Goal: Information Seeking & Learning: Learn about a topic

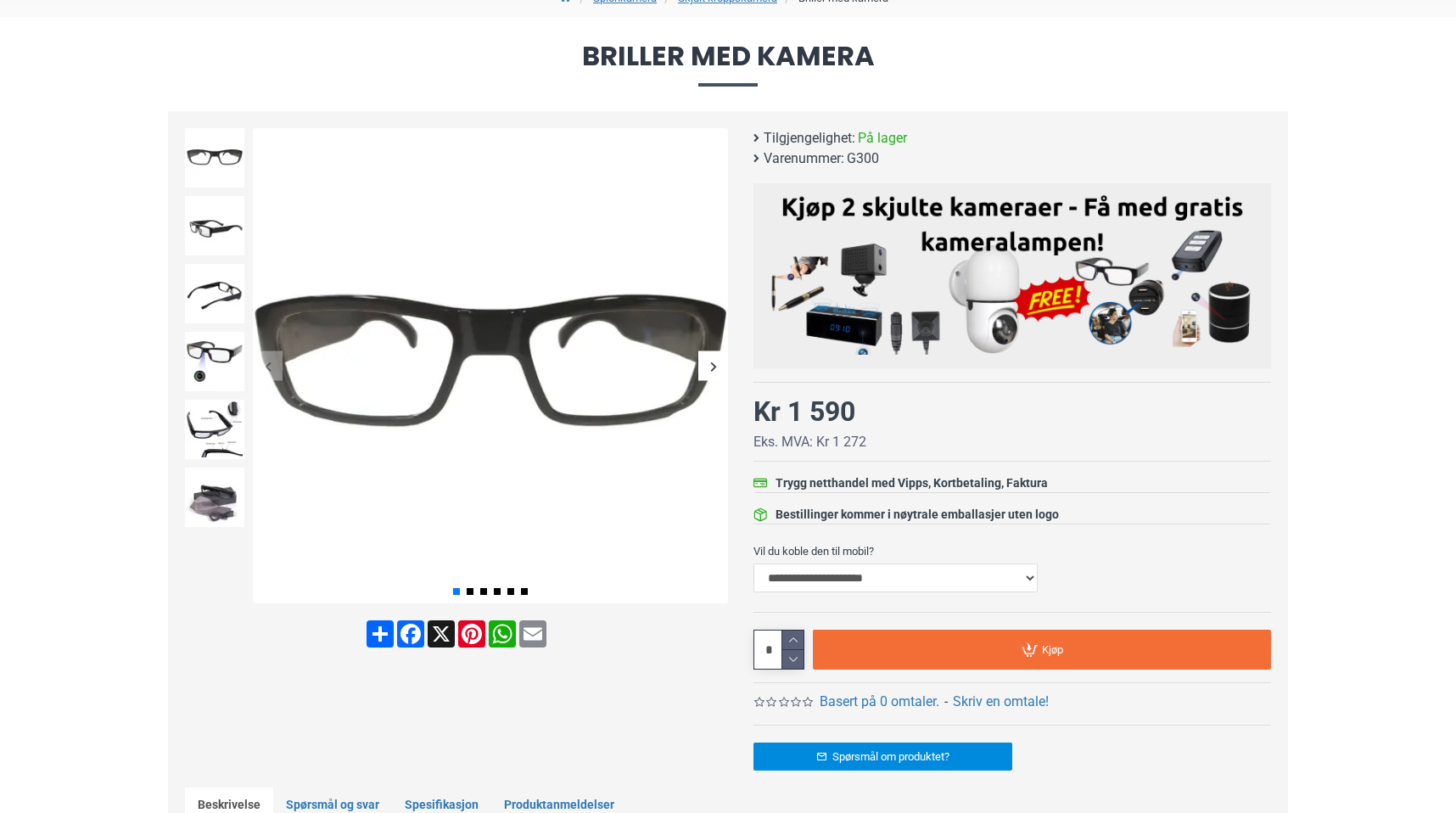
scroll to position [165, 0]
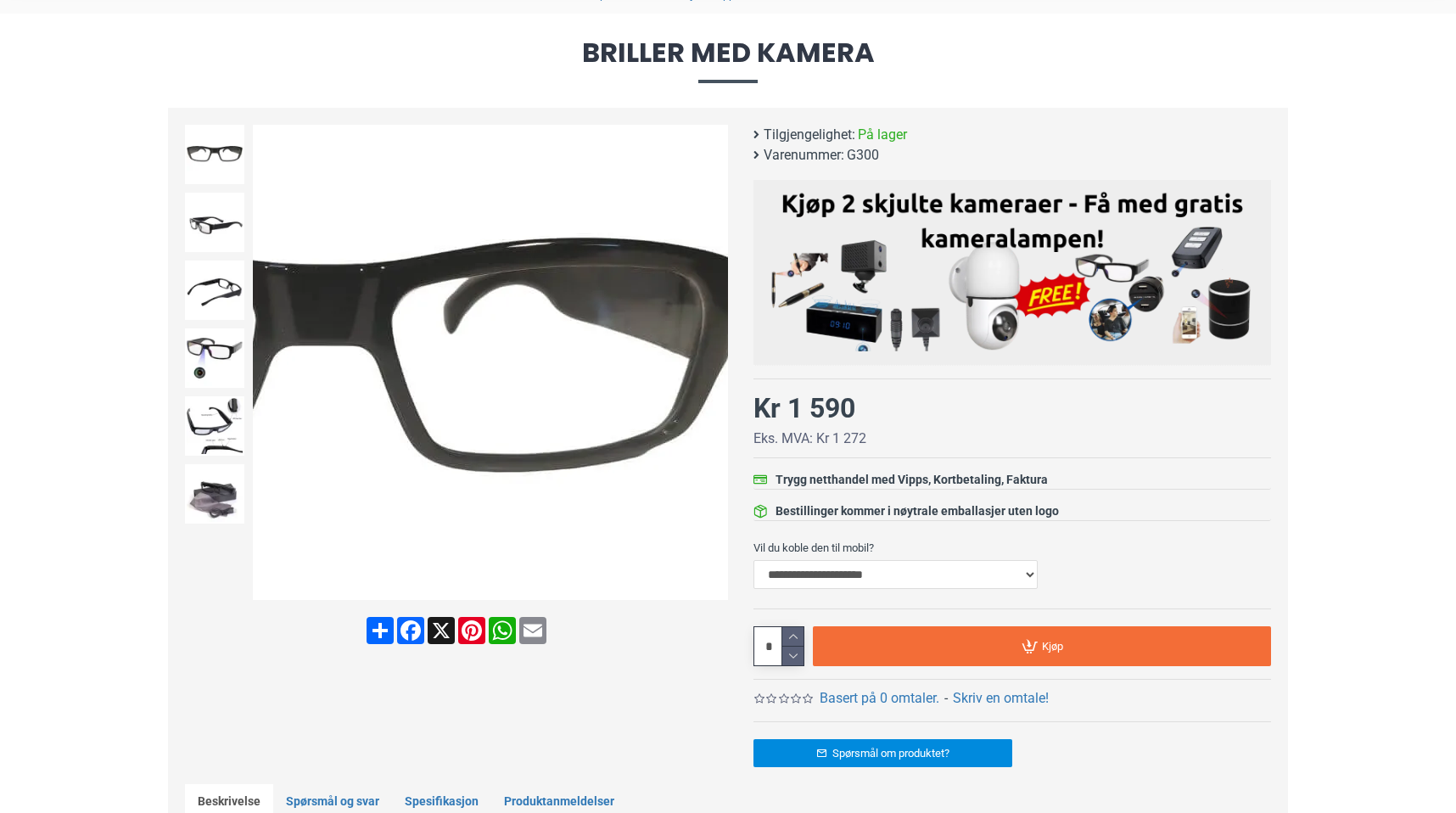
click at [708, 359] on div "Next slide" at bounding box center [713, 363] width 30 height 30
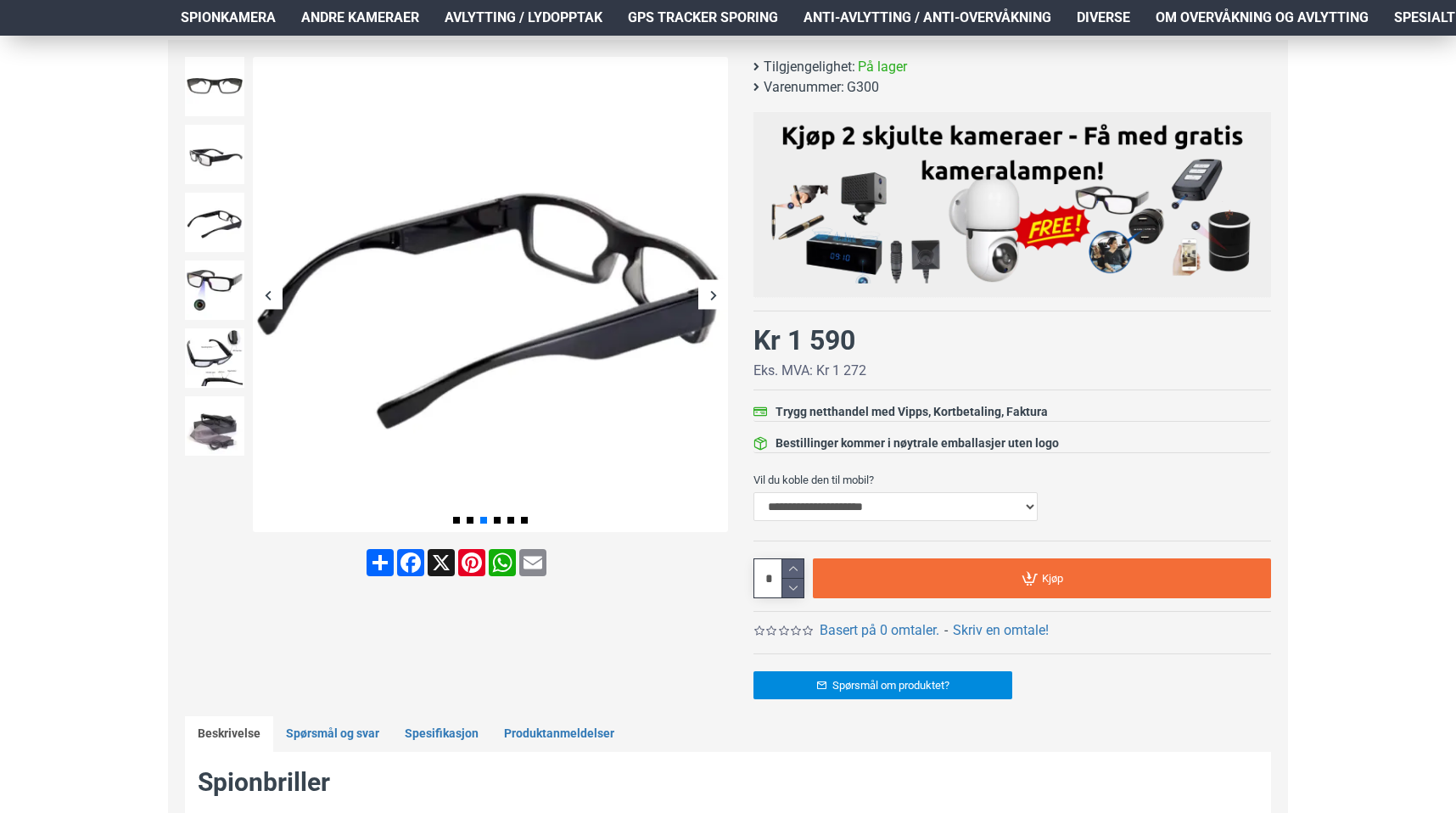
scroll to position [228, 0]
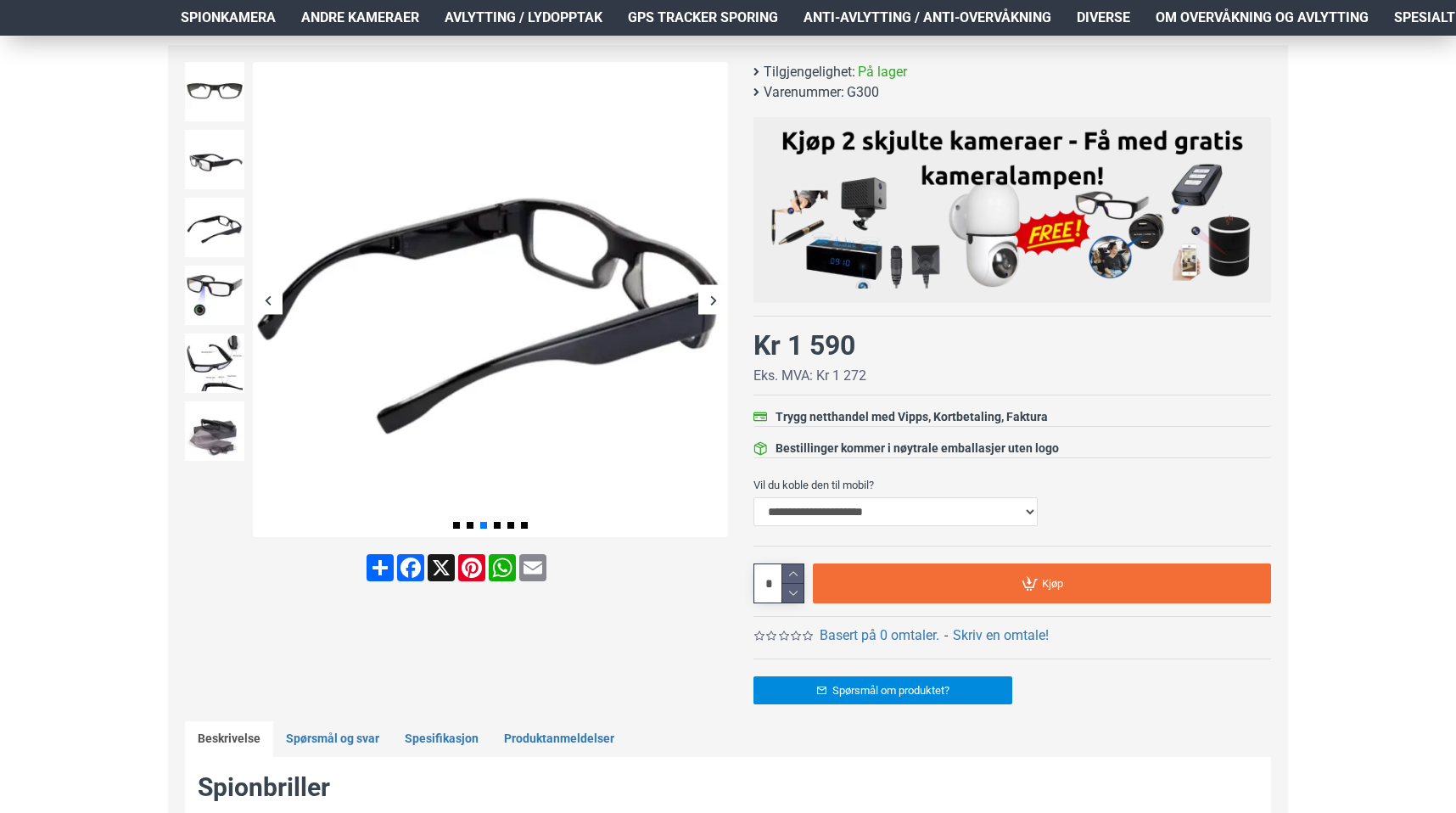
click at [700, 292] on div "Next slide" at bounding box center [713, 300] width 30 height 30
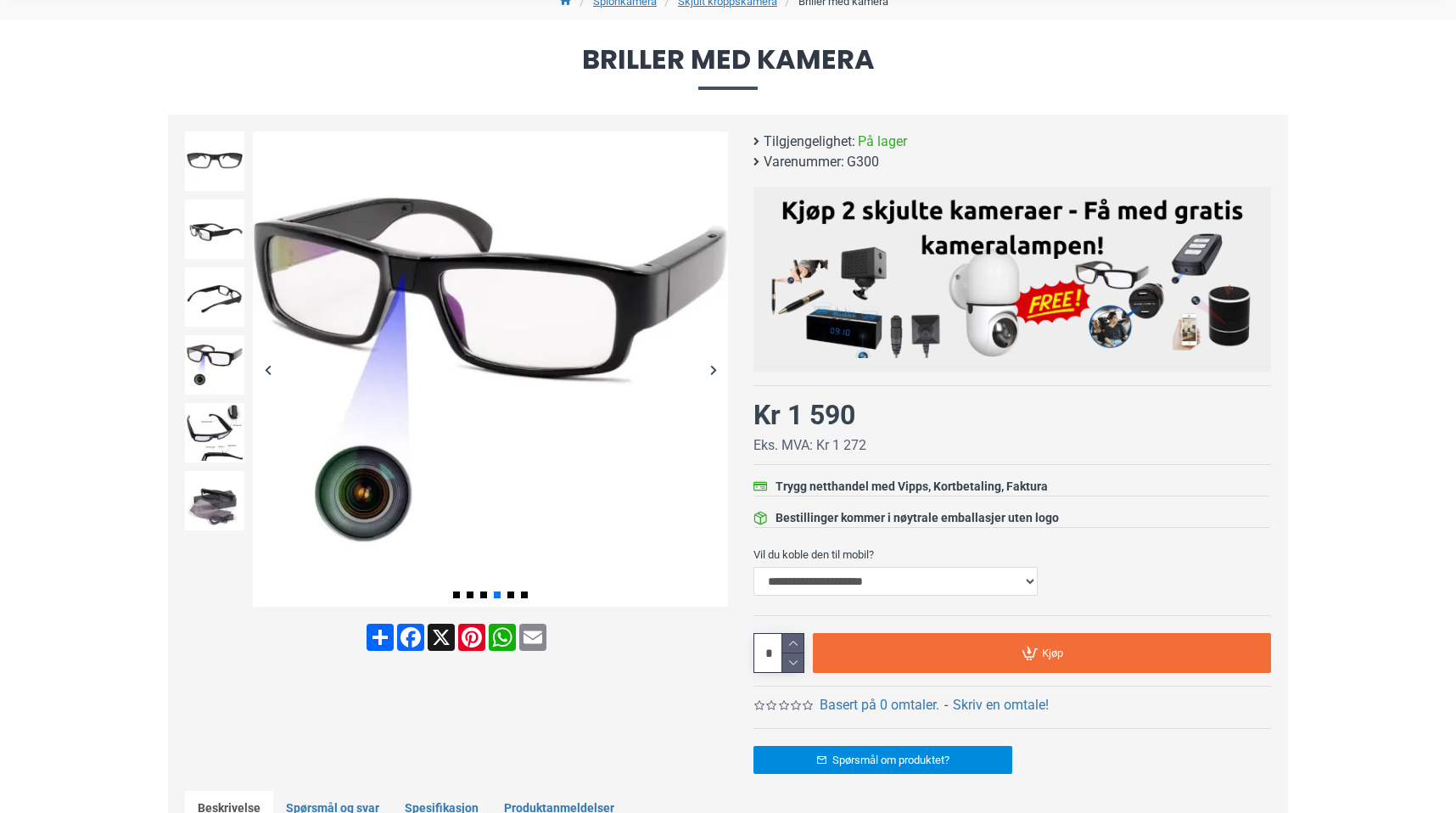
scroll to position [144, 0]
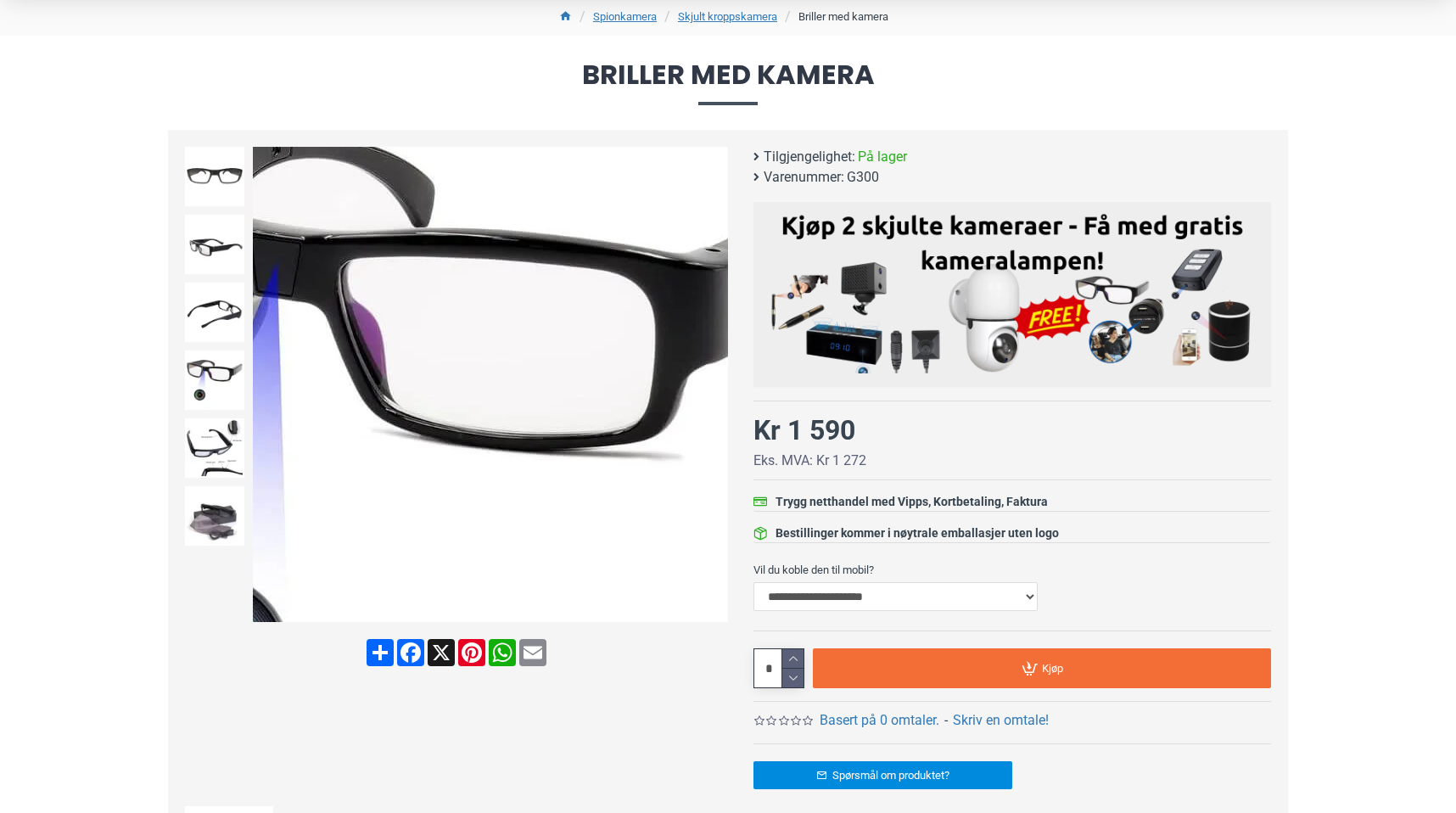
click at [559, 319] on img at bounding box center [490, 385] width 475 height 475
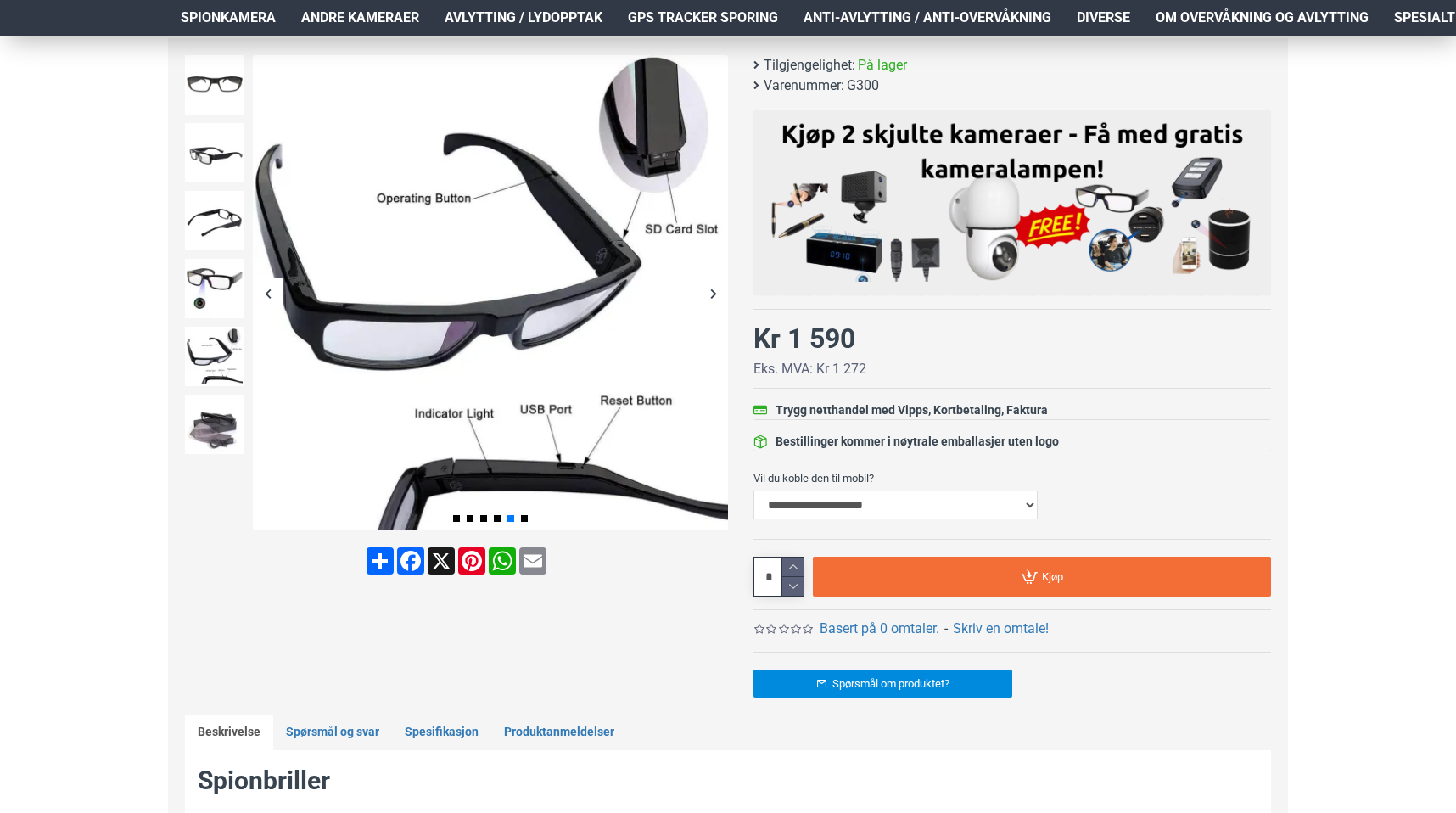
scroll to position [286, 0]
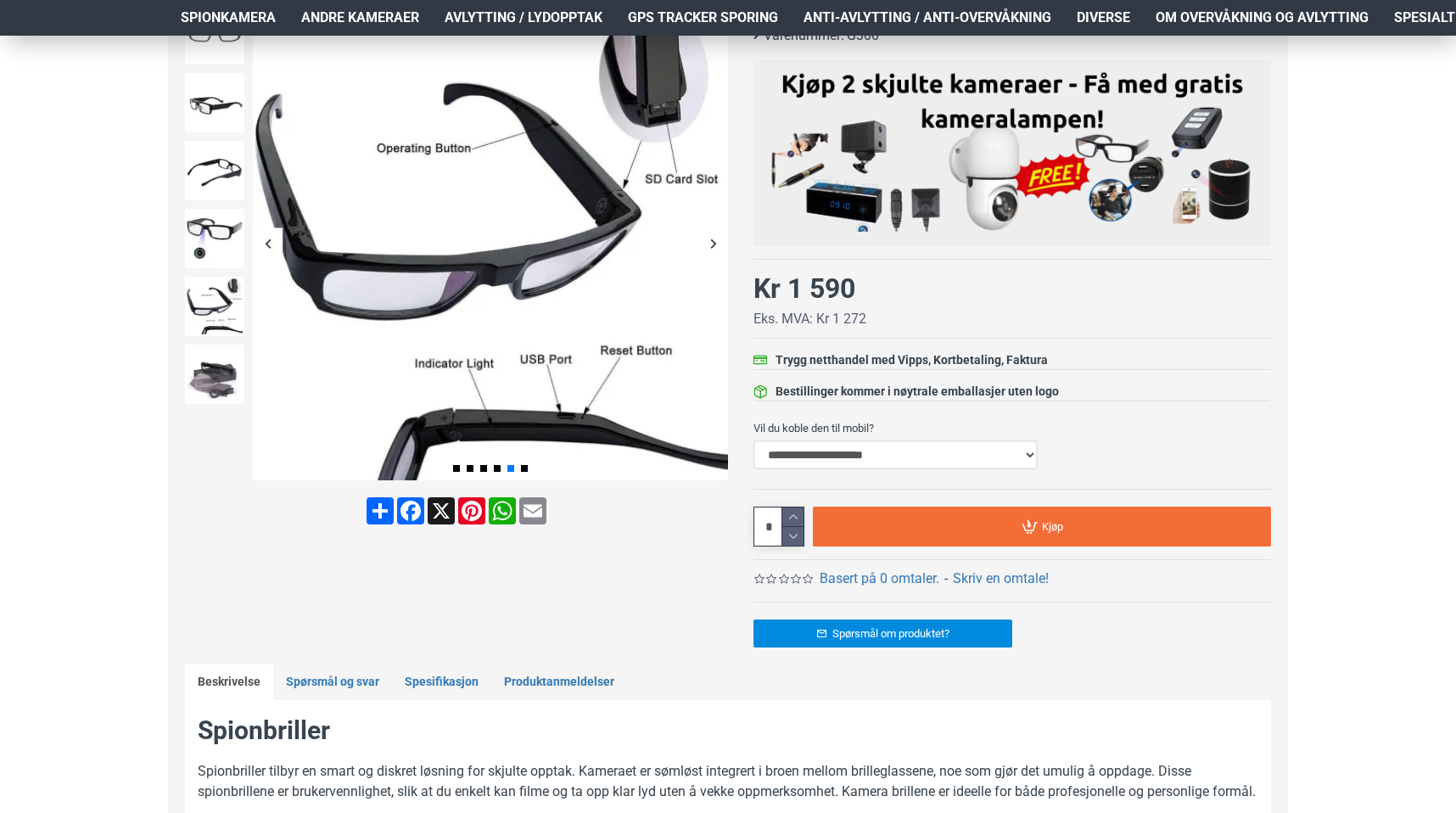
click at [874, 460] on select "**********" at bounding box center [896, 454] width 285 height 29
select select "***"
click at [754, 440] on select "**********" at bounding box center [896, 454] width 285 height 29
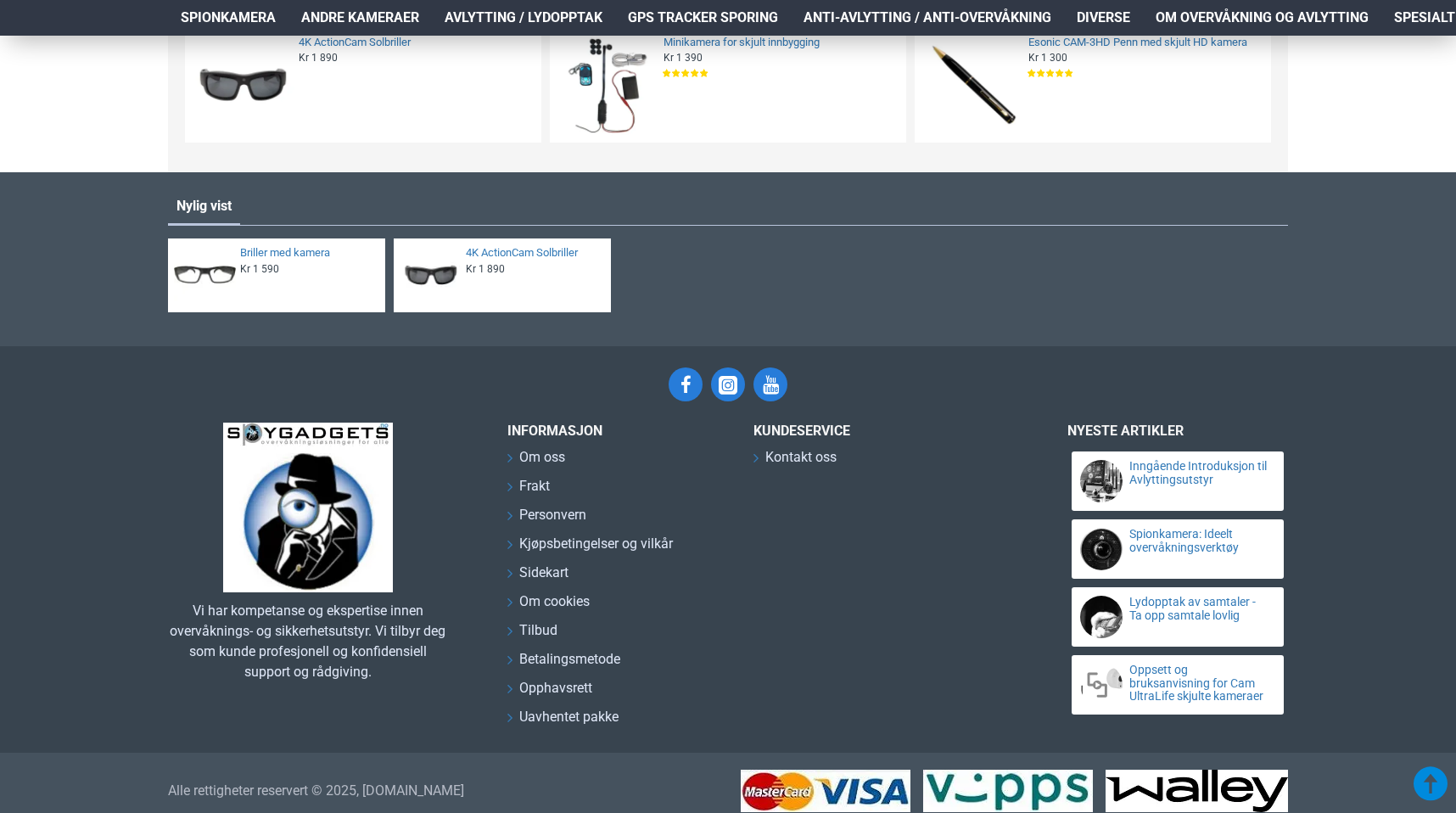
scroll to position [2144, 0]
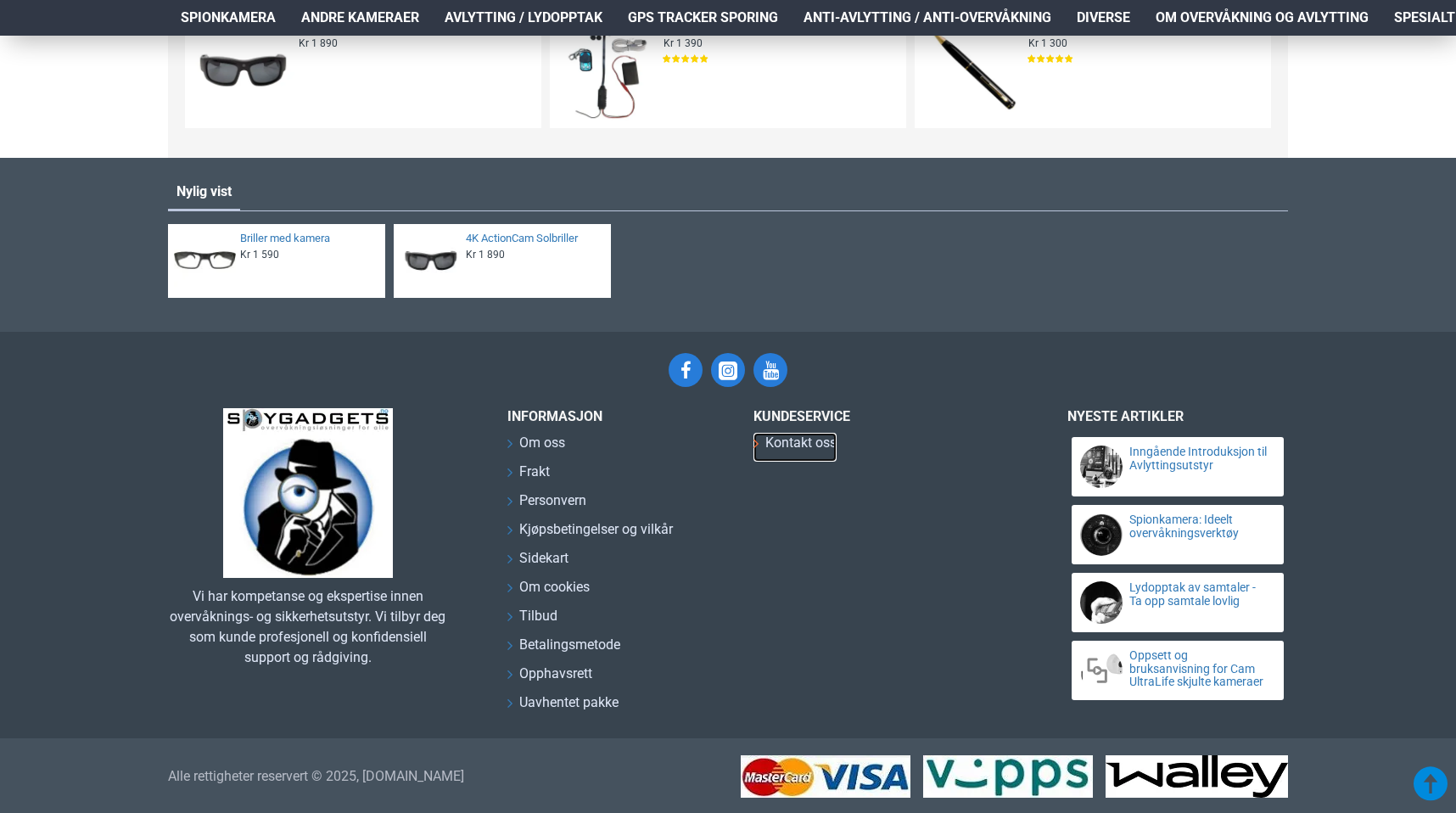
click at [821, 454] on span "Kontakt oss" at bounding box center [802, 442] width 71 height 20
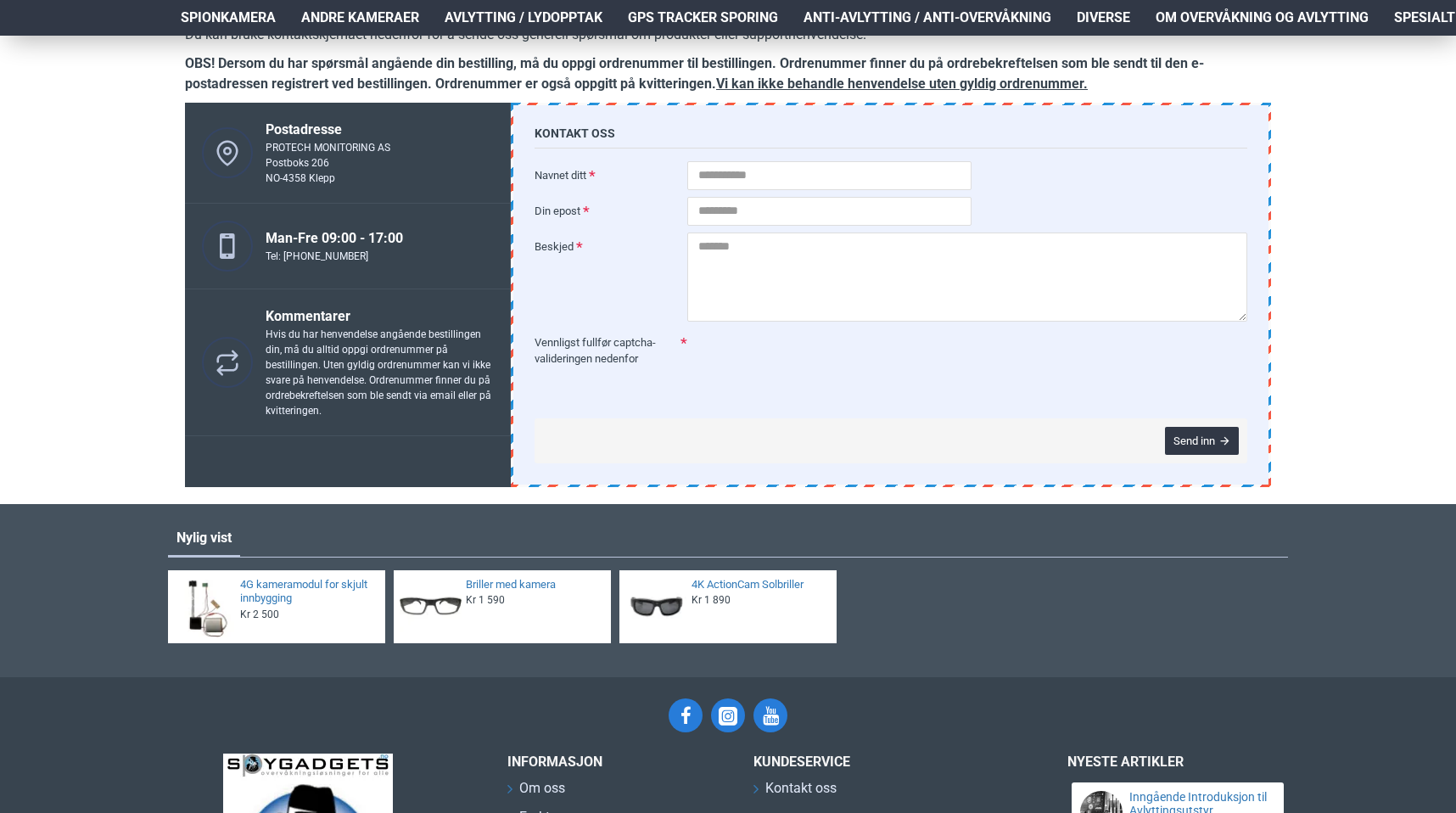
scroll to position [306, 0]
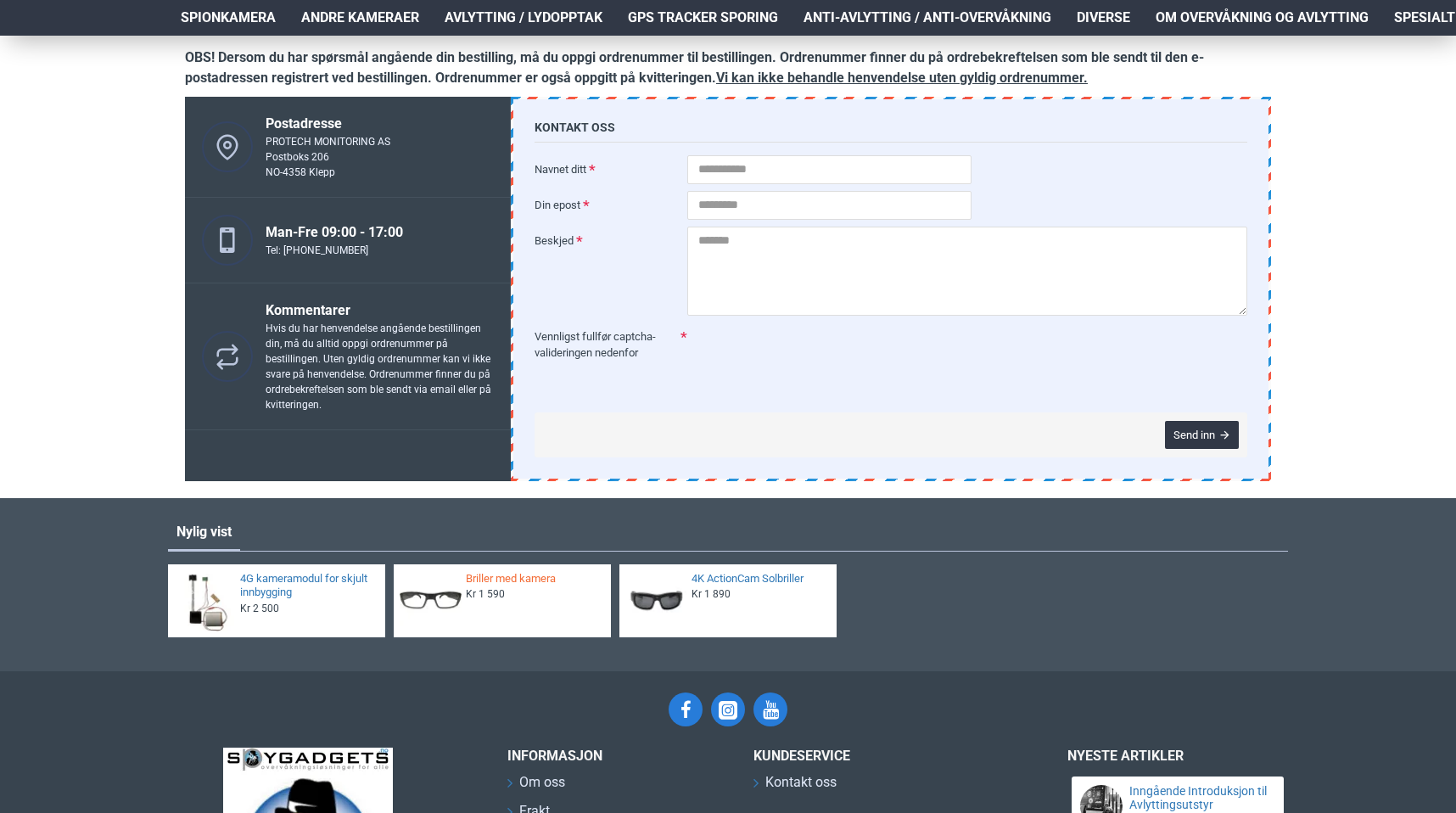
click at [531, 581] on link "Briller med kamera" at bounding box center [533, 579] width 135 height 15
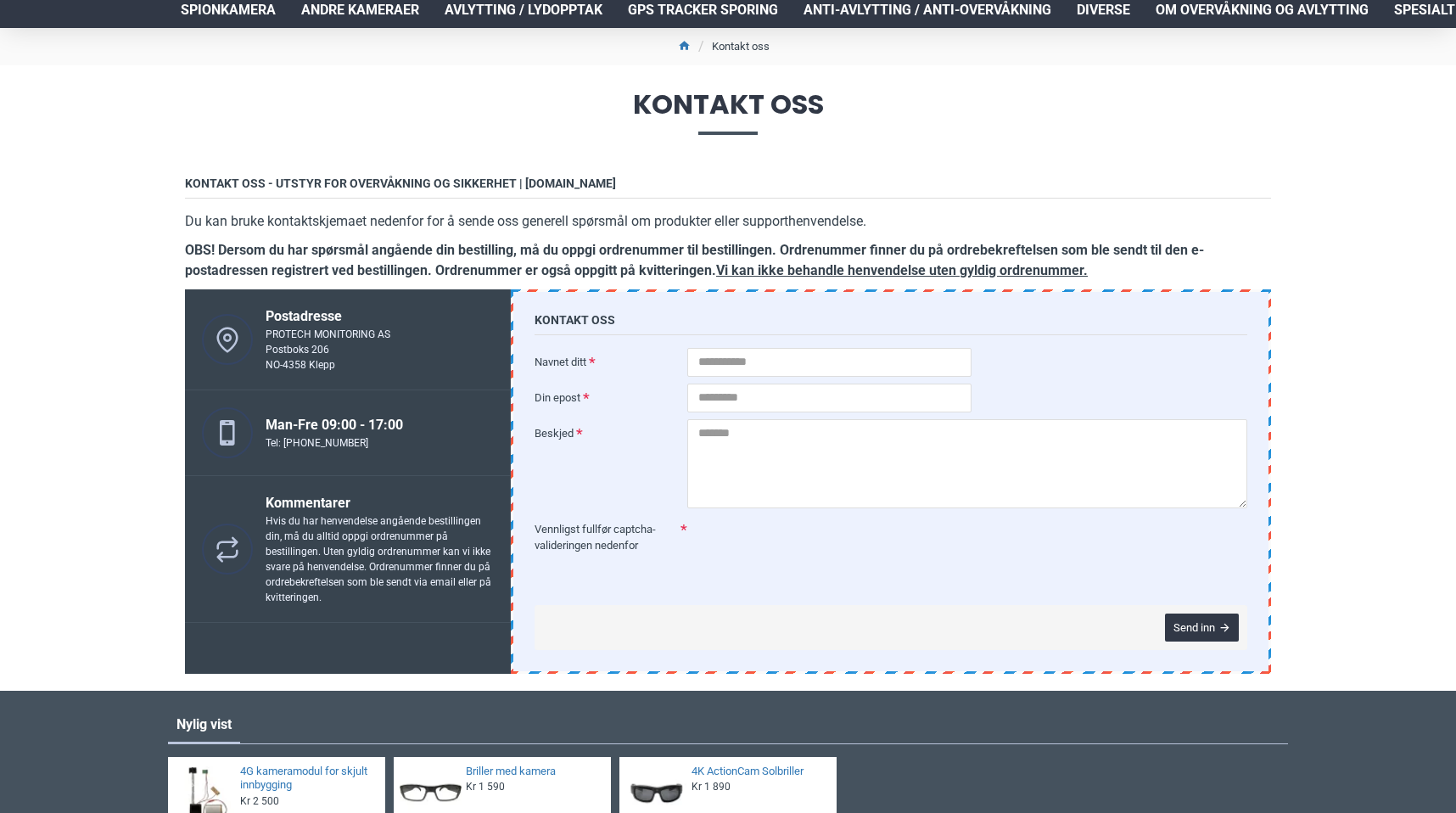
scroll to position [0, 0]
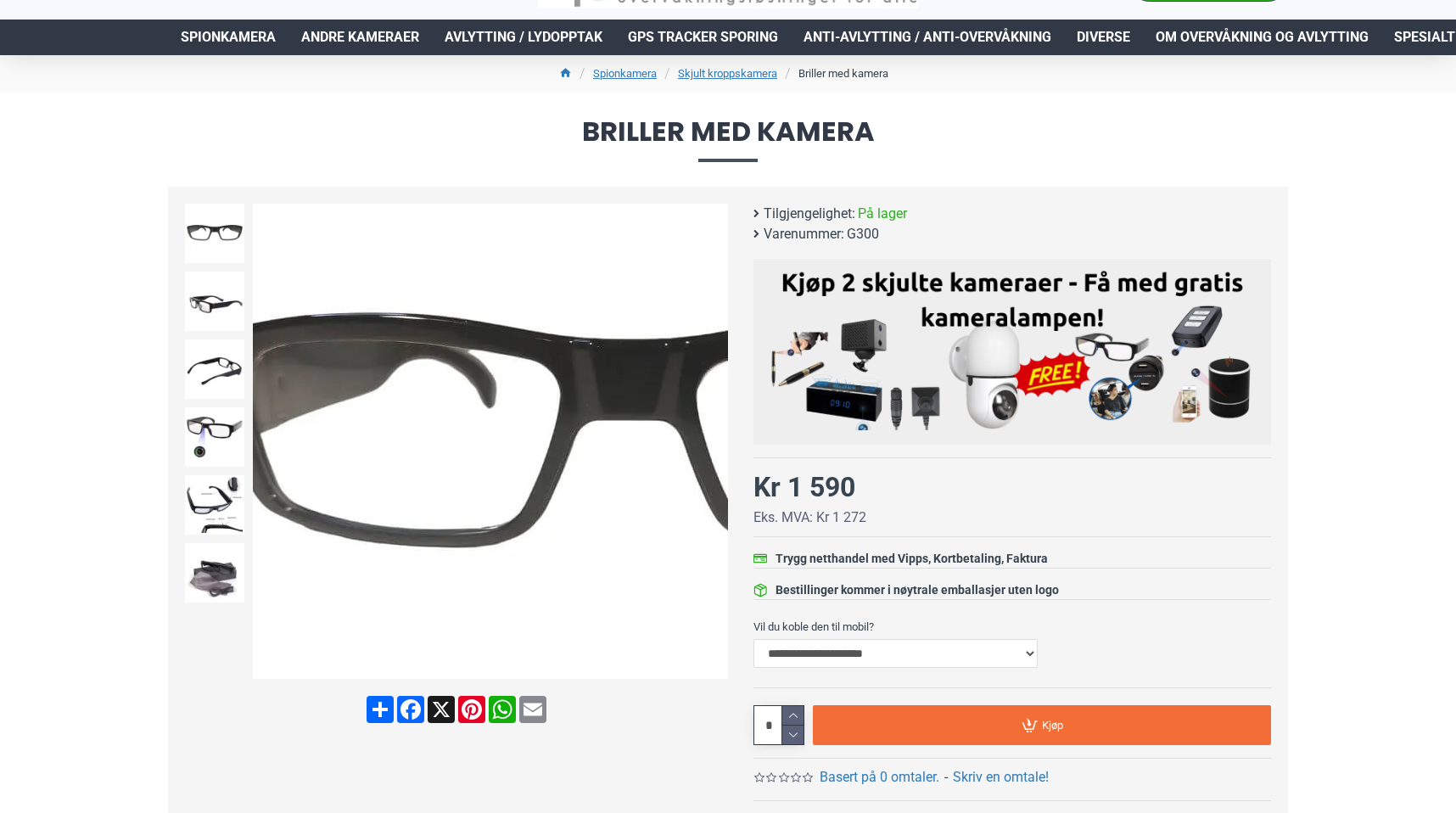
scroll to position [88, 0]
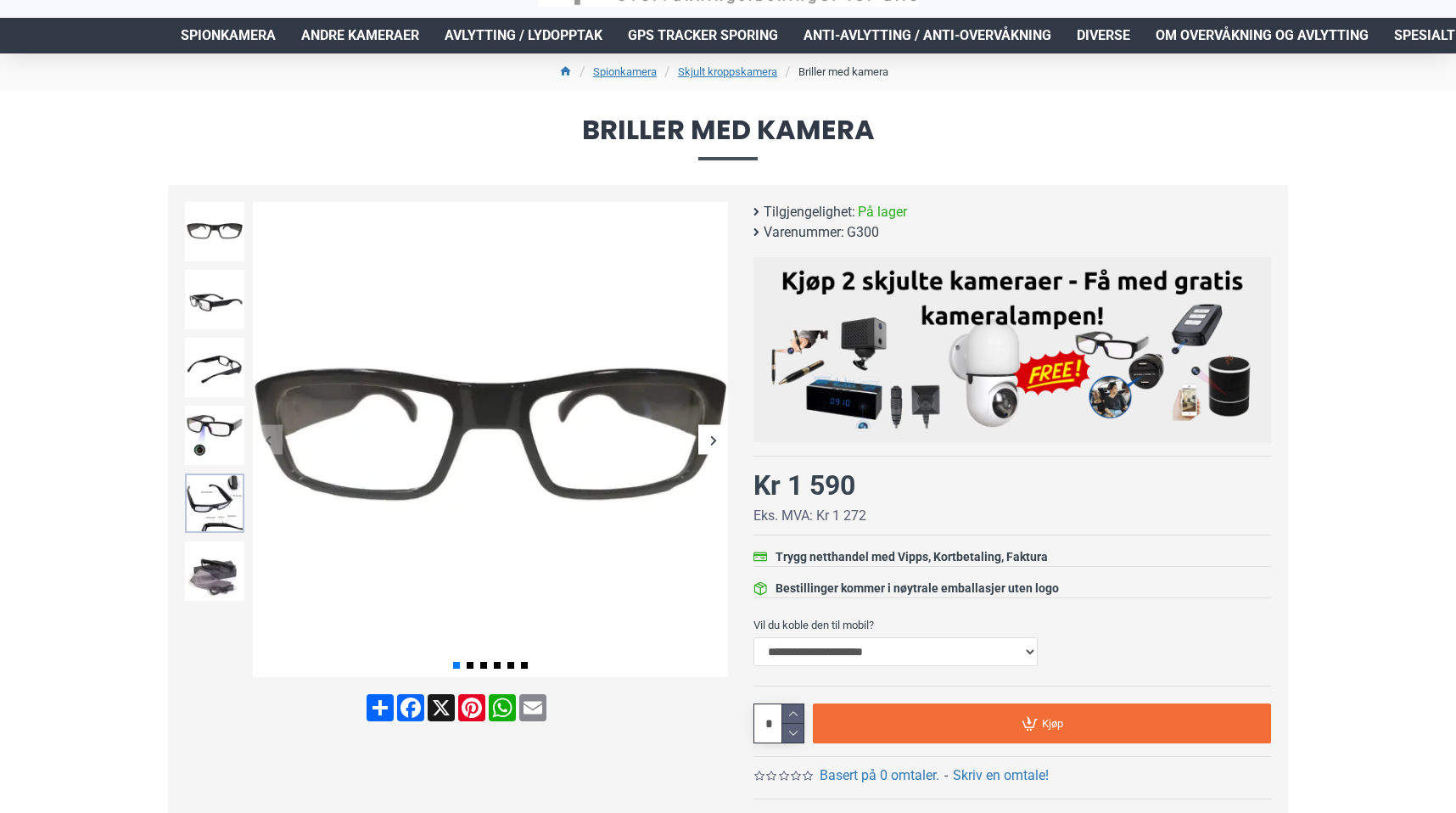
click at [218, 496] on img at bounding box center [215, 503] width 59 height 59
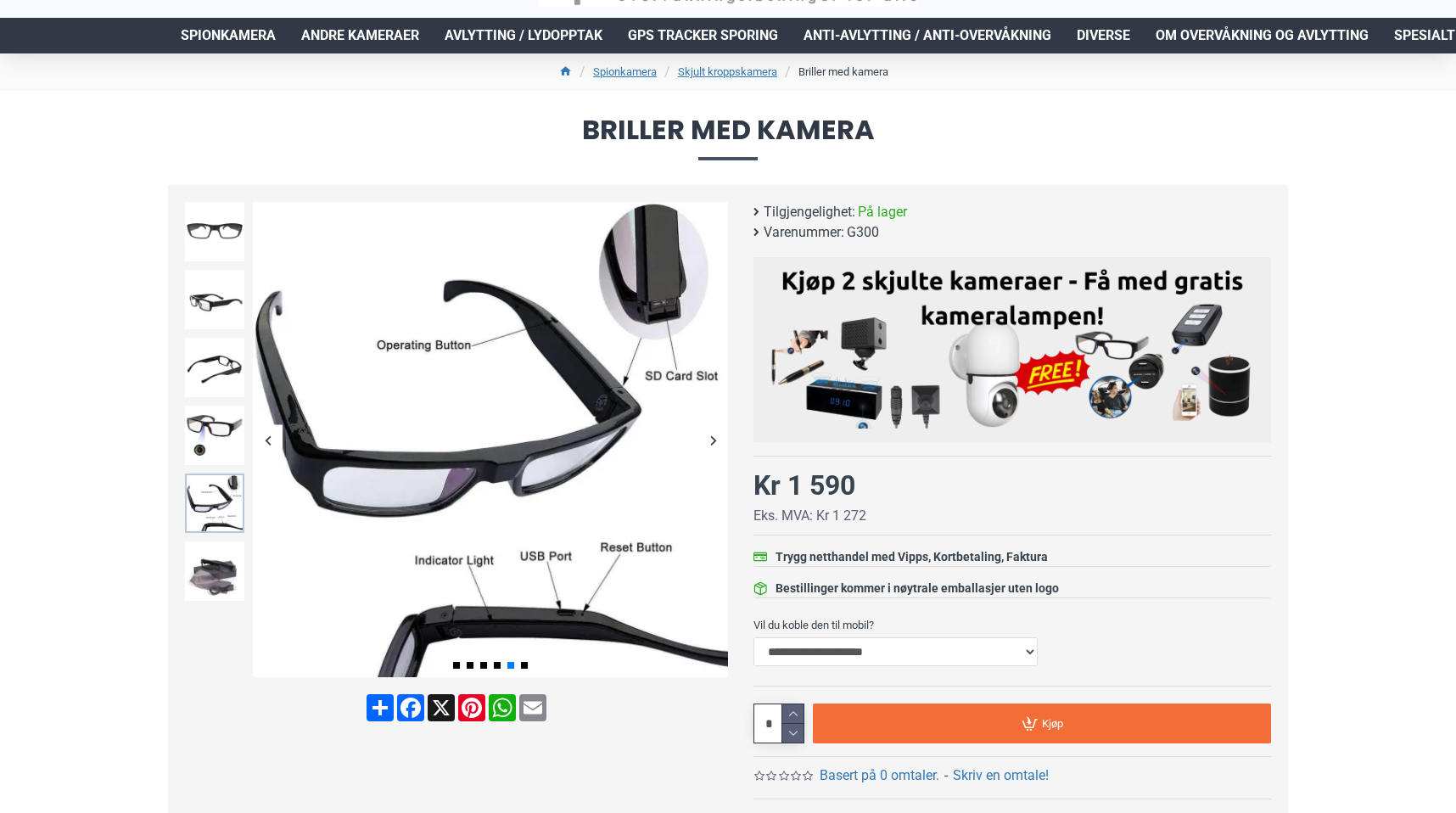
click at [228, 498] on img at bounding box center [215, 503] width 59 height 59
click at [225, 448] on img at bounding box center [215, 435] width 59 height 59
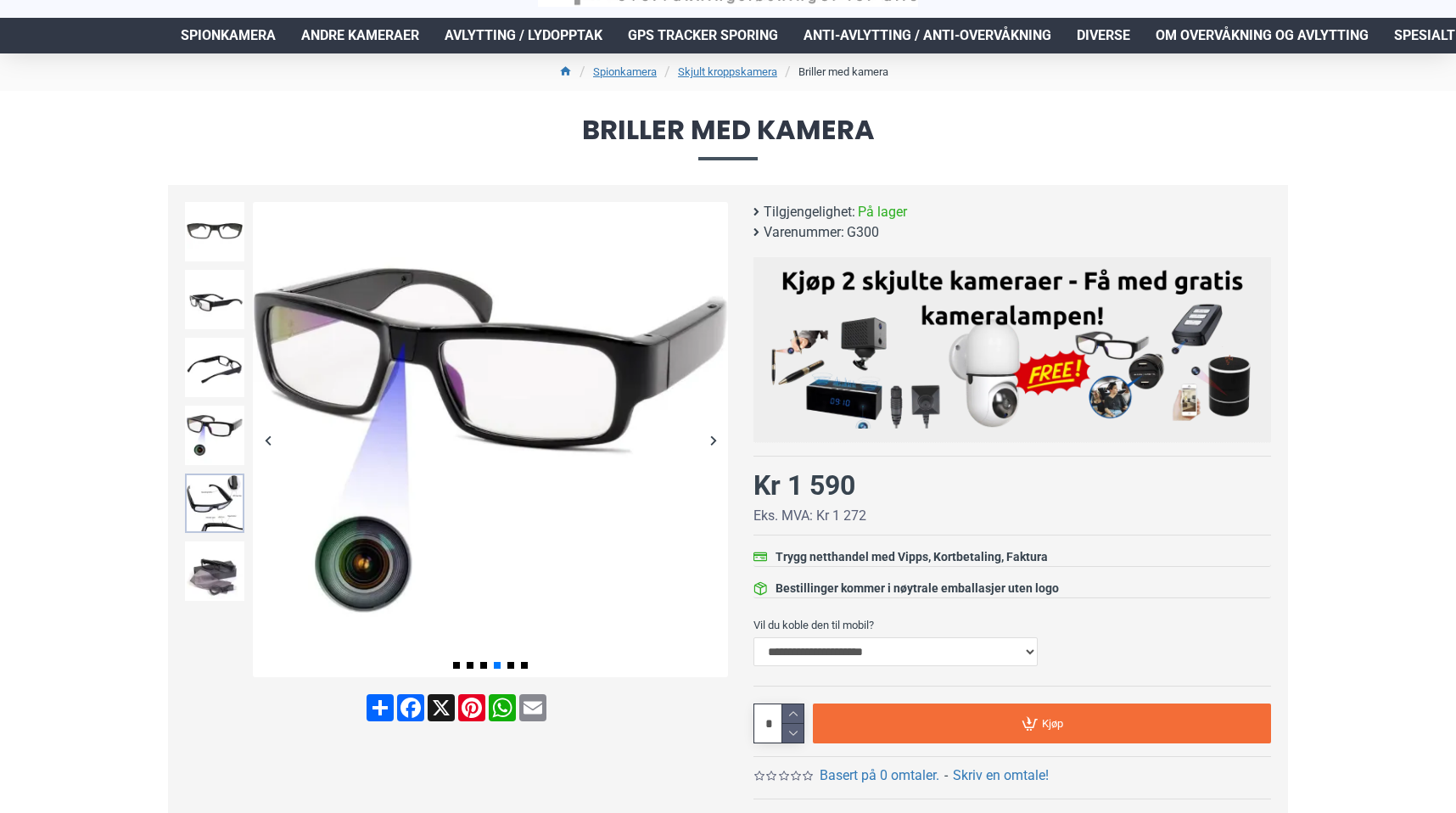
click at [222, 491] on img at bounding box center [215, 503] width 59 height 59
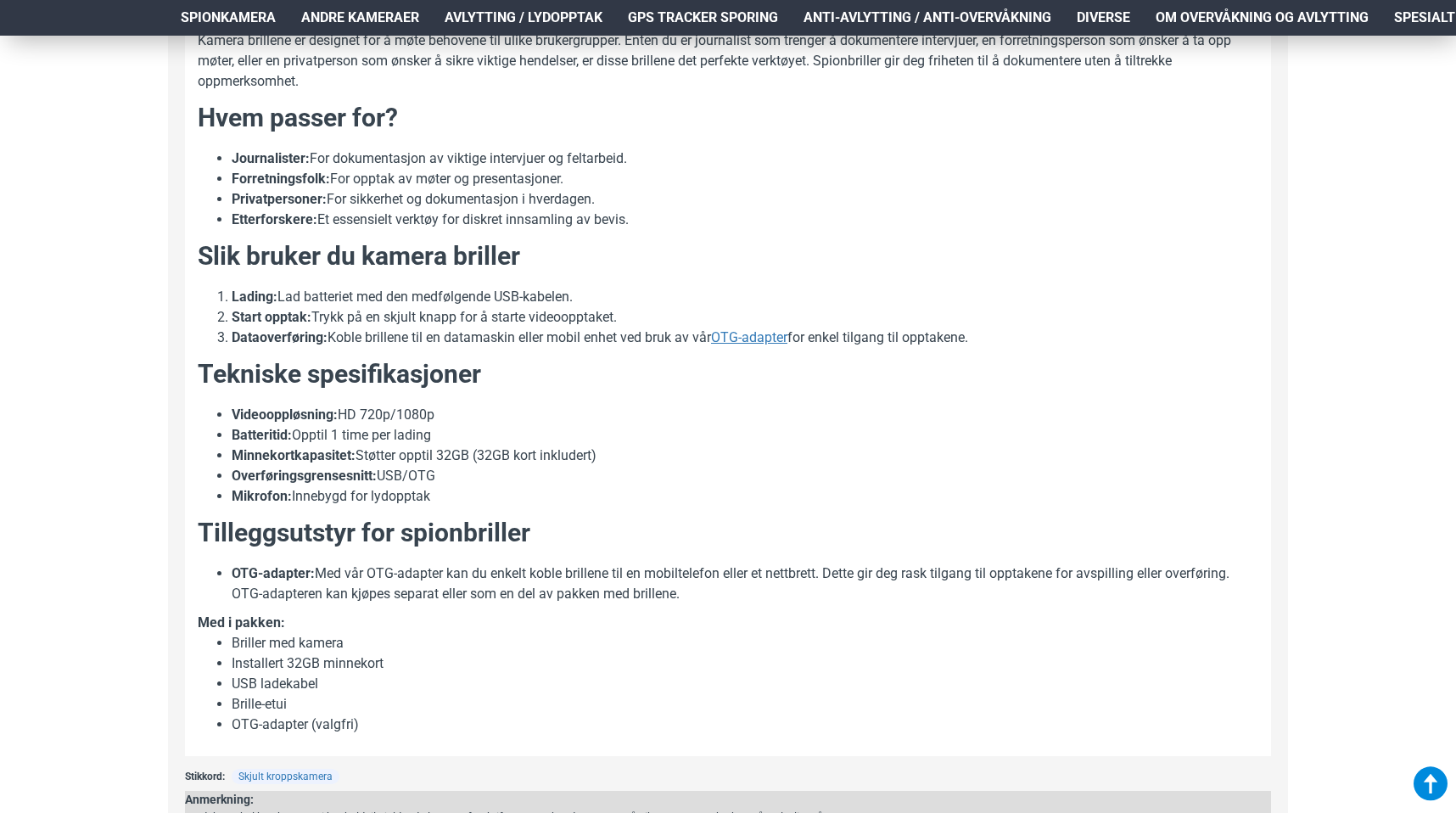
scroll to position [1293, 0]
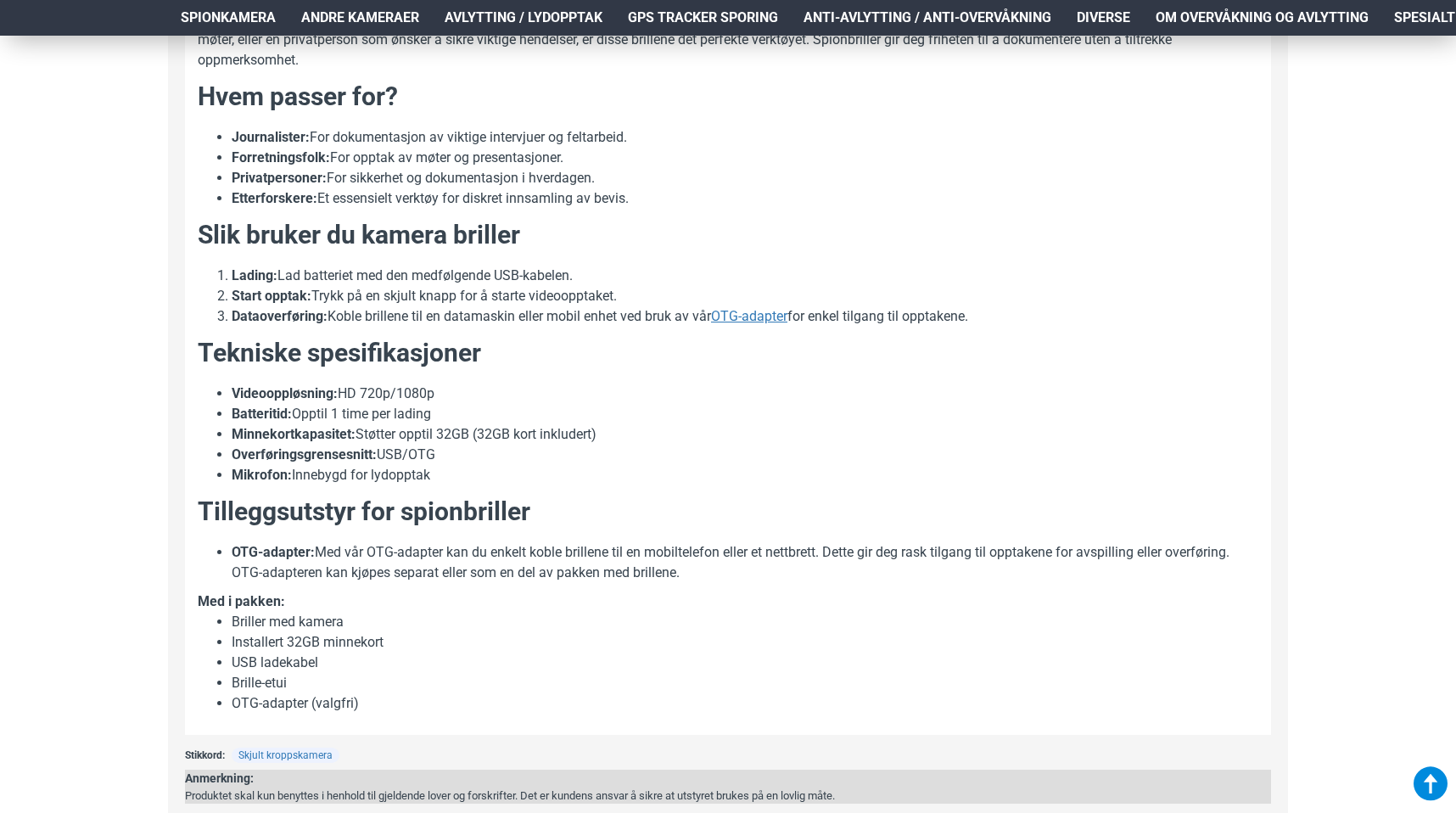
click at [457, 404] on li "Videooppløsning: HD 720p/1080p" at bounding box center [745, 393] width 1027 height 20
click at [460, 404] on li "Videooppløsning: HD 720p/1080p" at bounding box center [745, 393] width 1027 height 20
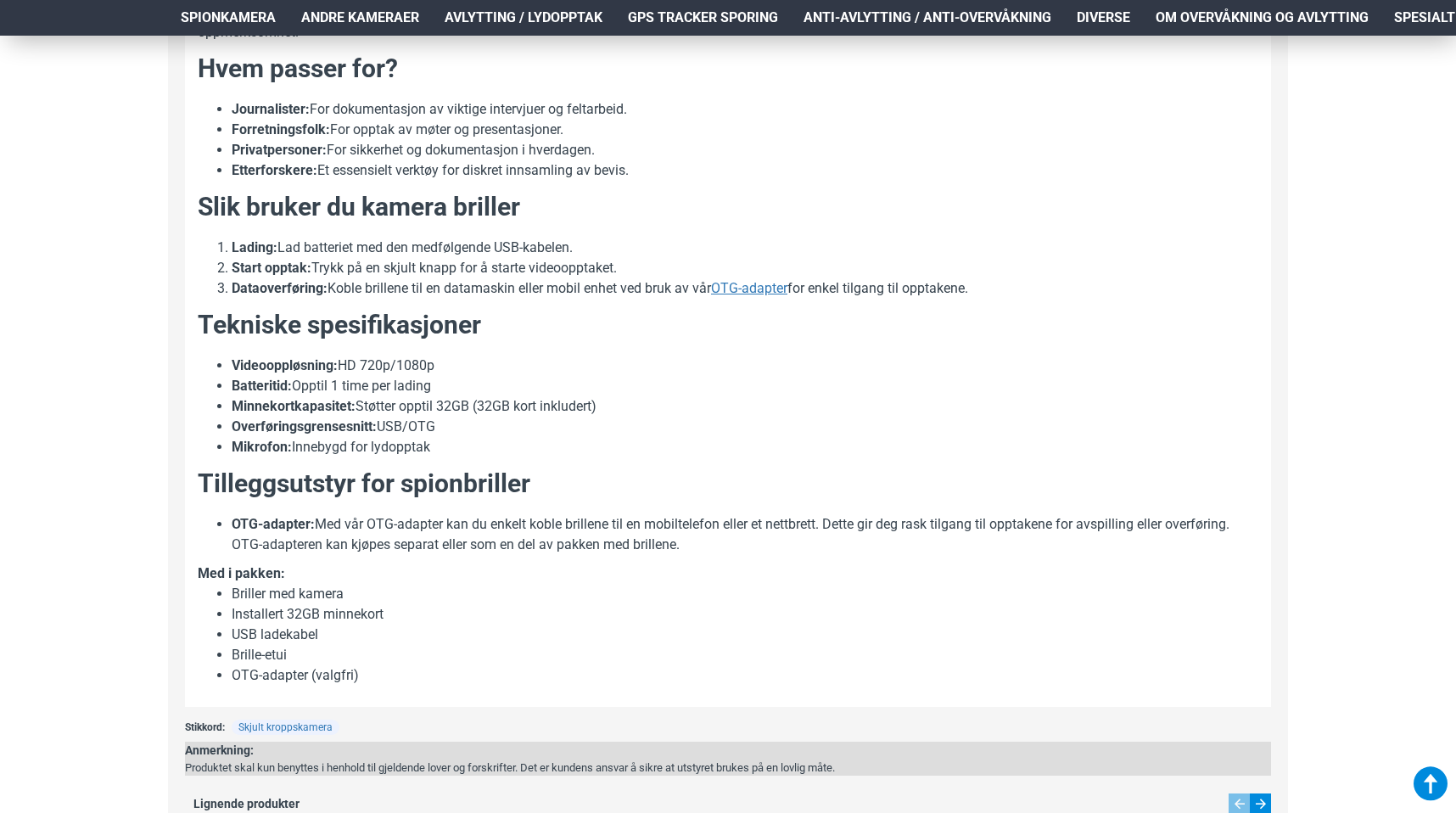
scroll to position [1322, 0]
drag, startPoint x: 454, startPoint y: 382, endPoint x: 303, endPoint y: 385, distance: 151.0
click at [303, 375] on li "Videooppløsning: HD 720p/1080p" at bounding box center [745, 365] width 1027 height 20
click at [144, 376] on div "Hjem Frakt 940 99 099 [GEOGRAPHIC_DATA] Registrere Konto Handlevogn 0 0 produkt…" at bounding box center [728, 174] width 1456 height 2922
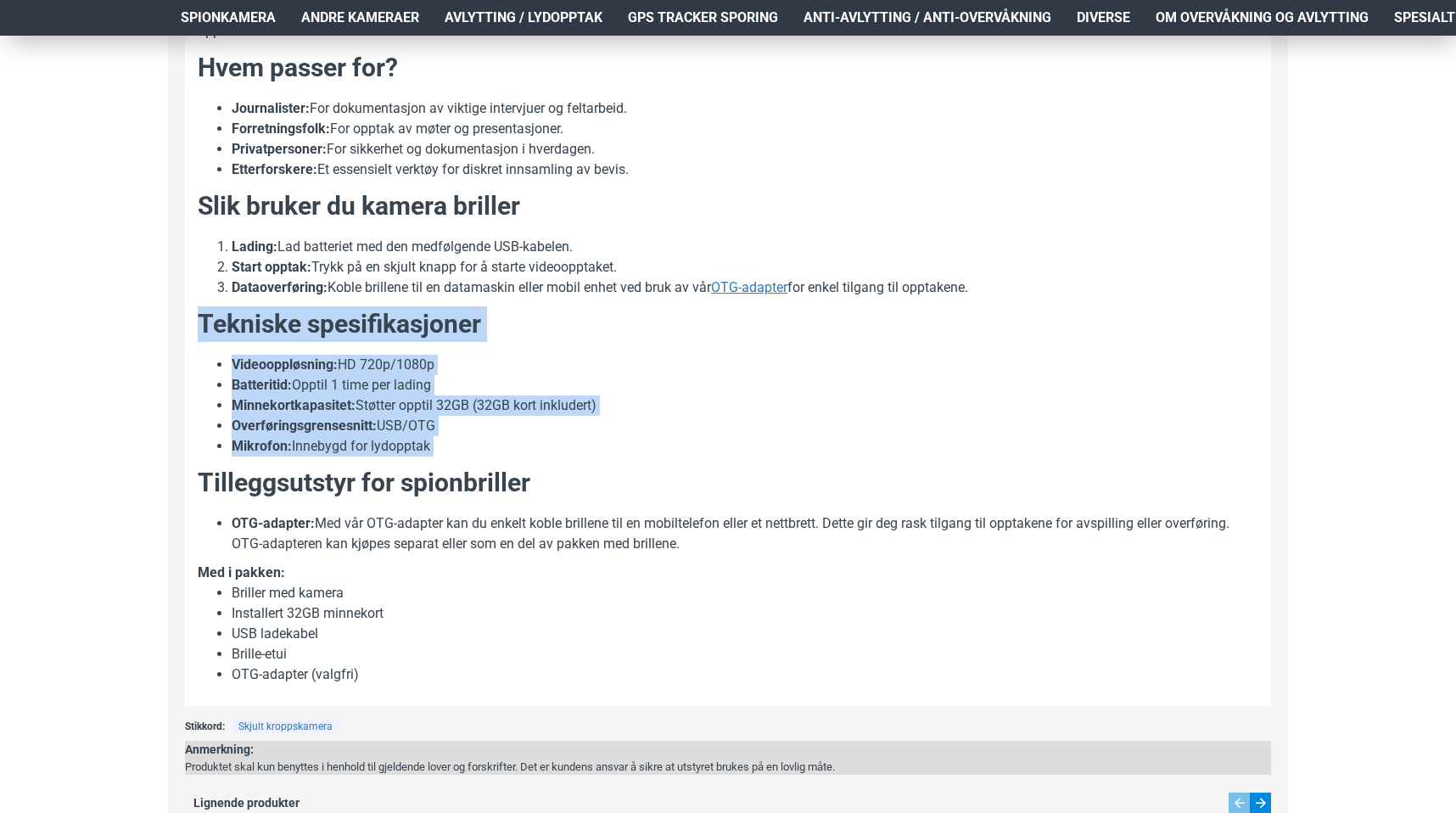
drag, startPoint x: 198, startPoint y: 339, endPoint x: 455, endPoint y: 482, distance: 294.1
click at [455, 482] on div "Spionbriller Spionbriller tilbyr en smart og diskret løsning for skjulte opptak…" at bounding box center [728, 185] width 1061 height 1018
copy div "Tekniske spesifikasjoner Videooppløsning: HD 720p/1080p Batteritid: Opptil 1 ti…"
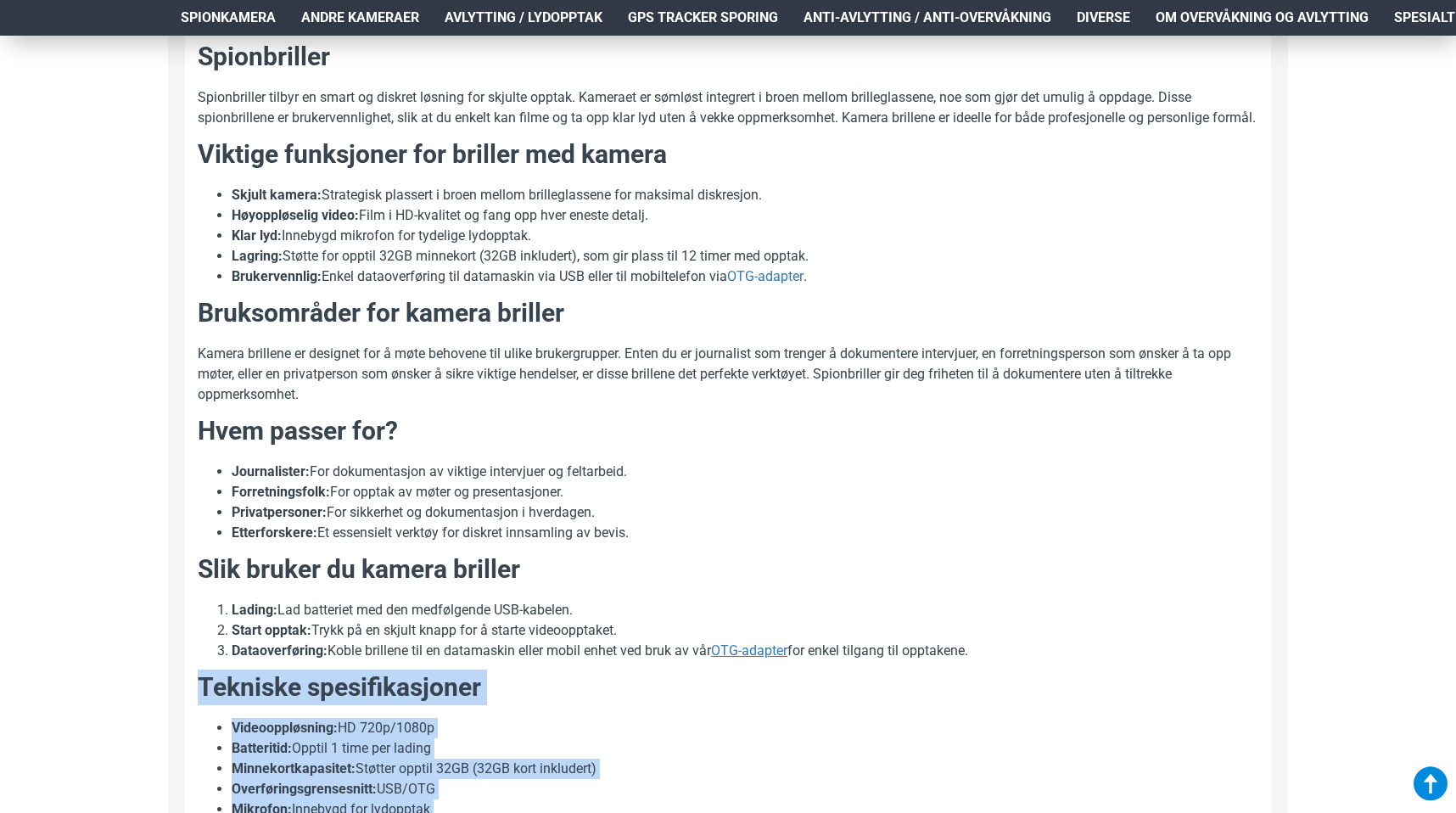
scroll to position [794, 0]
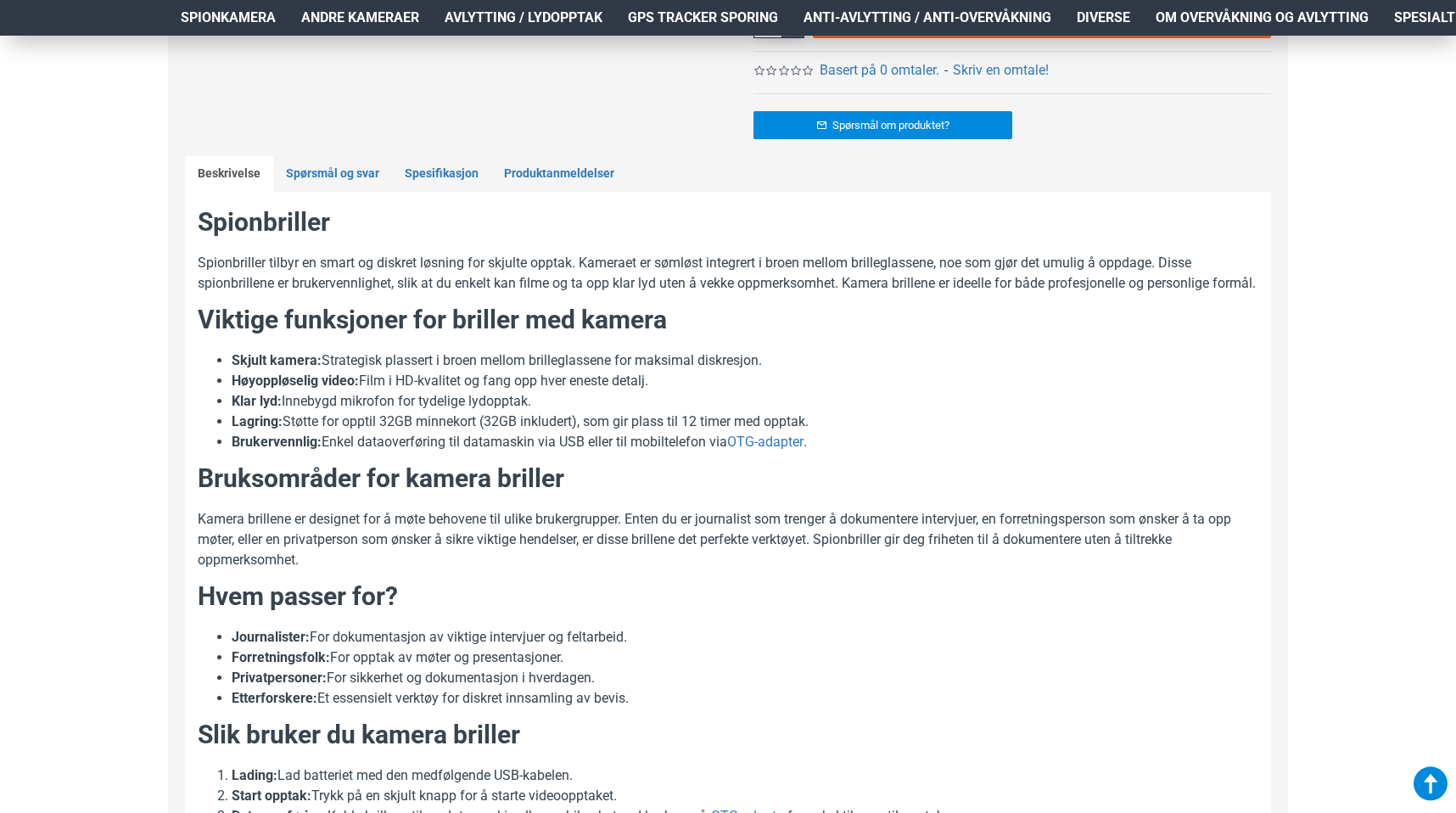
click at [909, 412] on li "Klar lyd: Innebygd mikrofon for tydelige lydopptak." at bounding box center [745, 401] width 1027 height 20
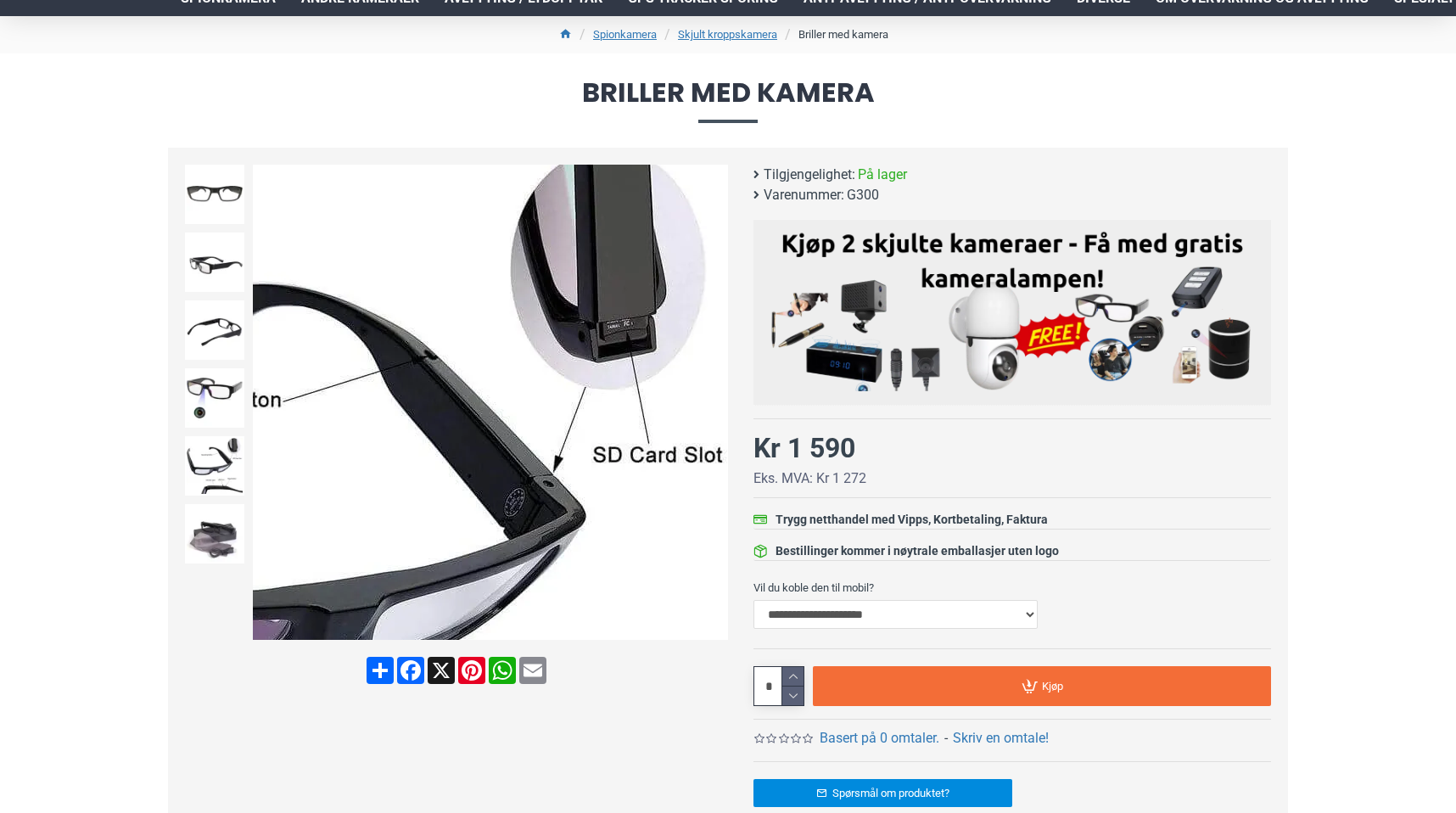
scroll to position [129, 0]
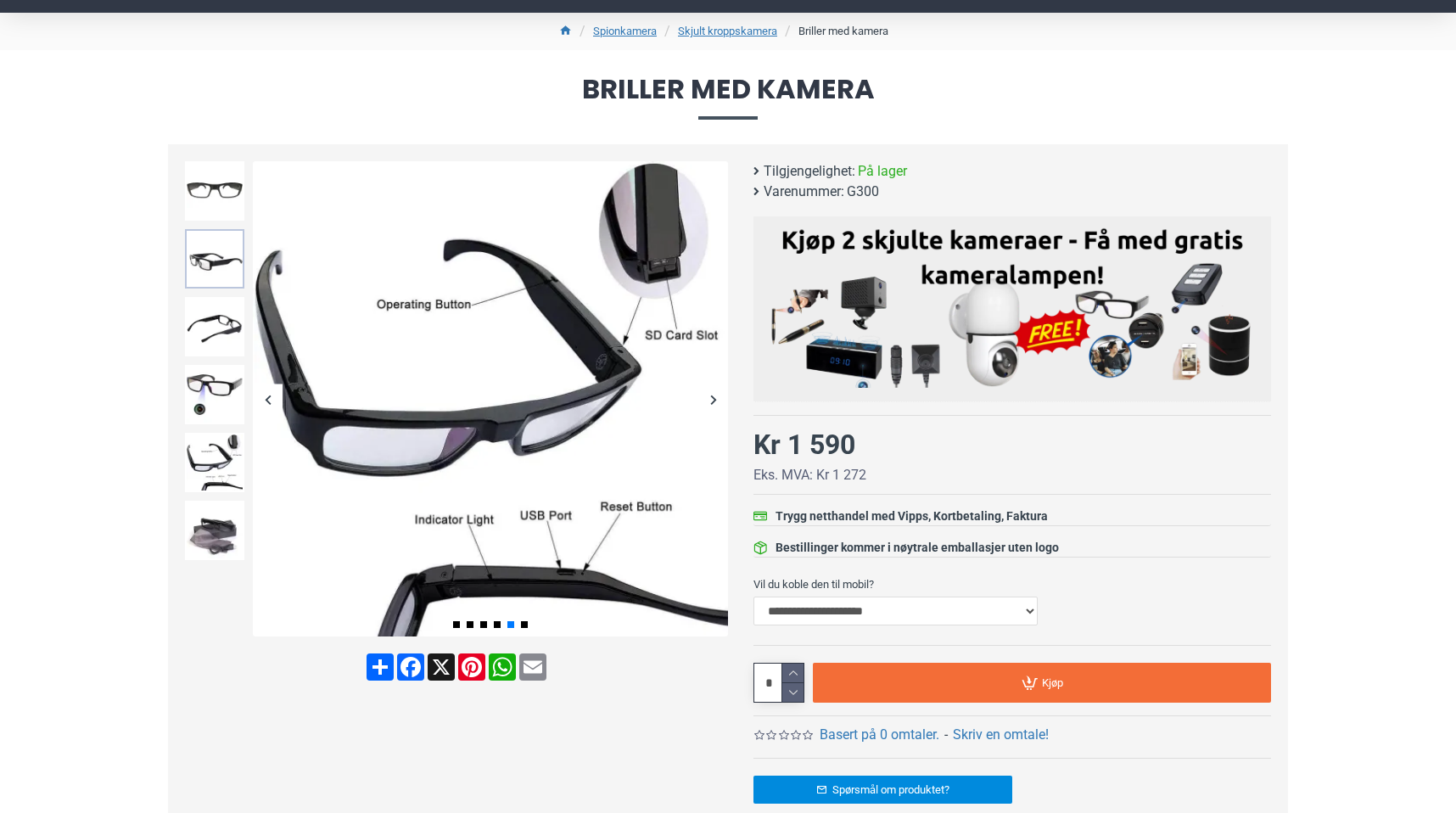
click at [205, 265] on img at bounding box center [215, 259] width 59 height 59
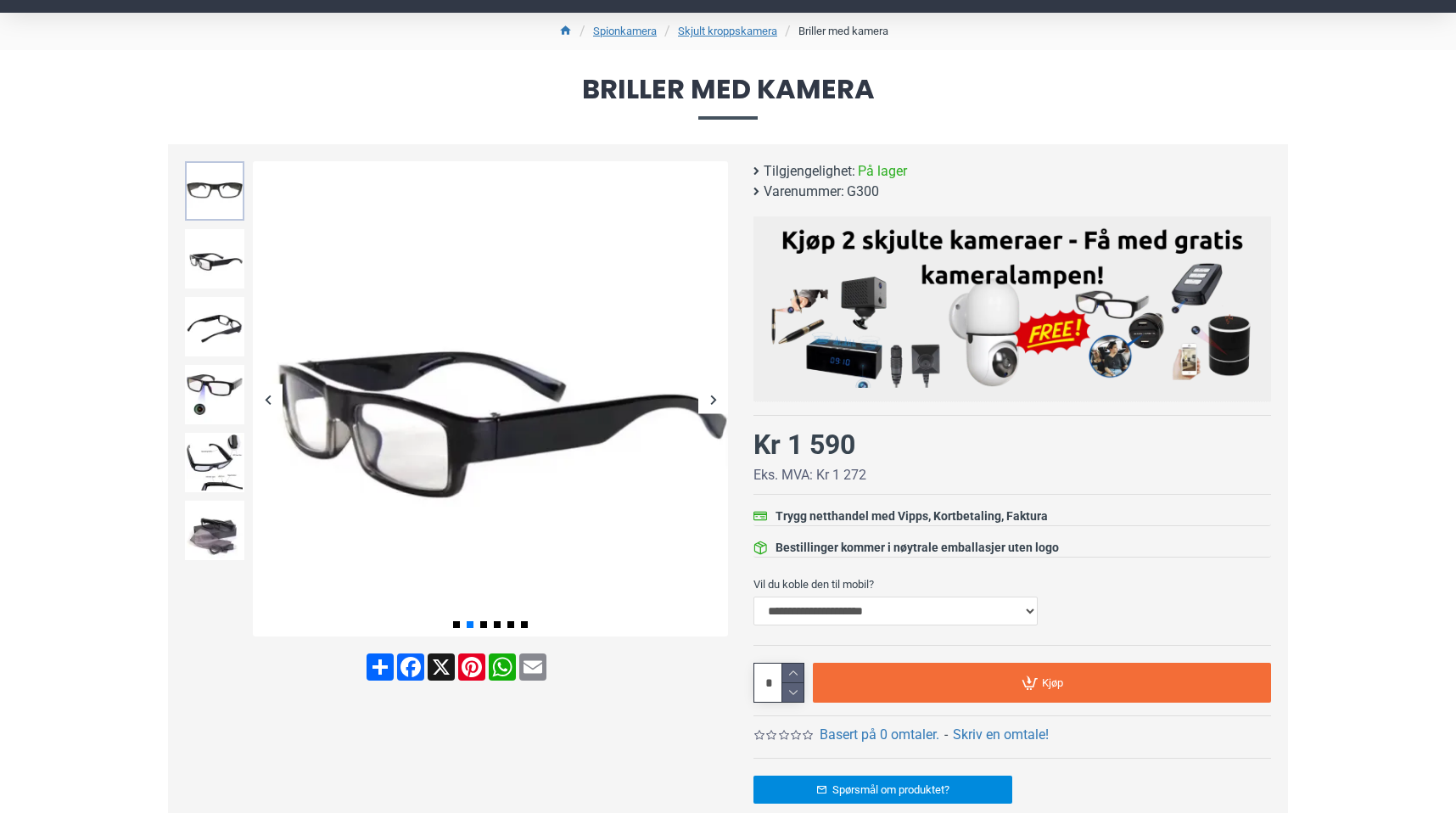
click at [208, 198] on img at bounding box center [215, 191] width 59 height 59
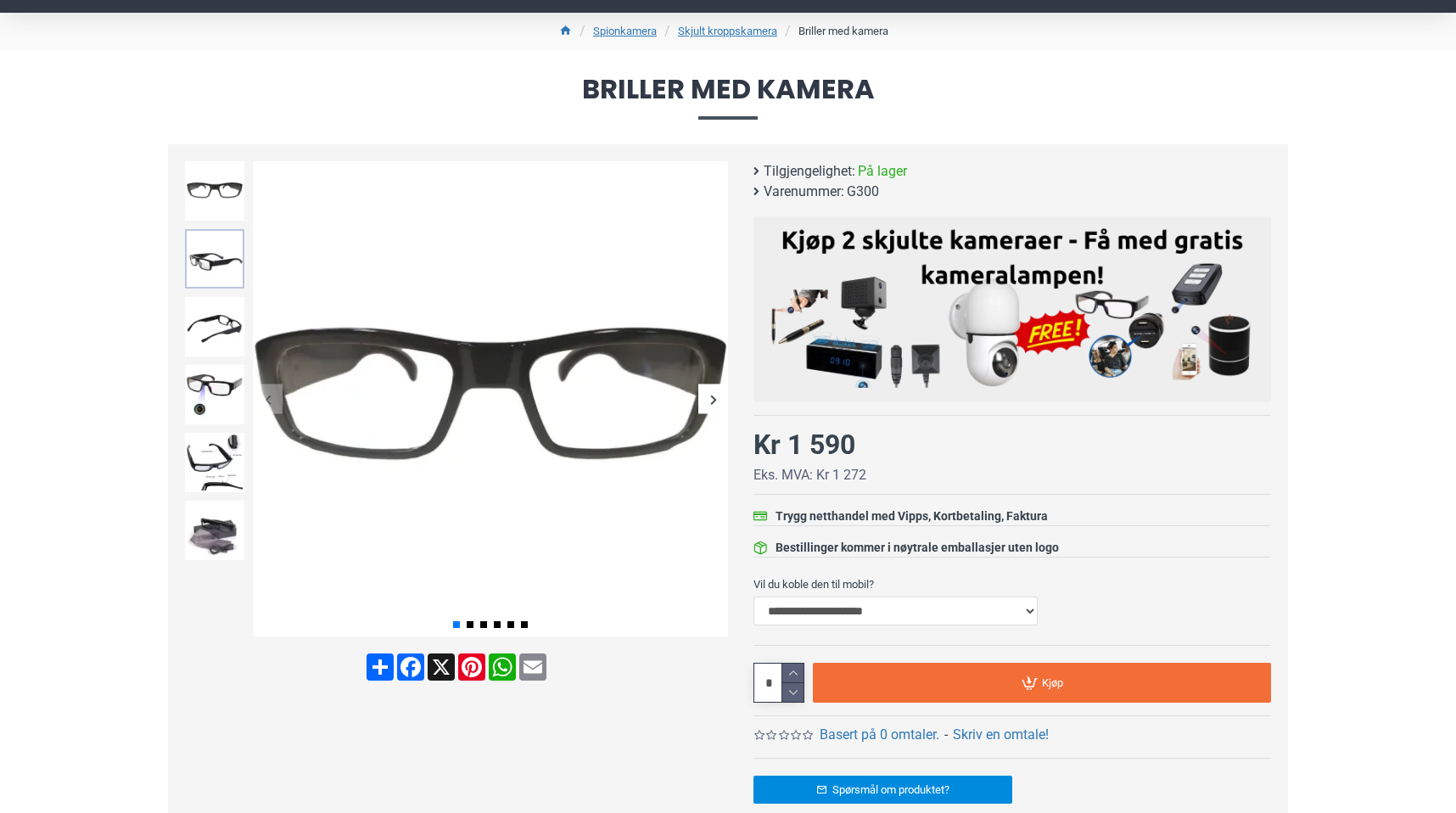
click at [207, 260] on img at bounding box center [215, 259] width 59 height 59
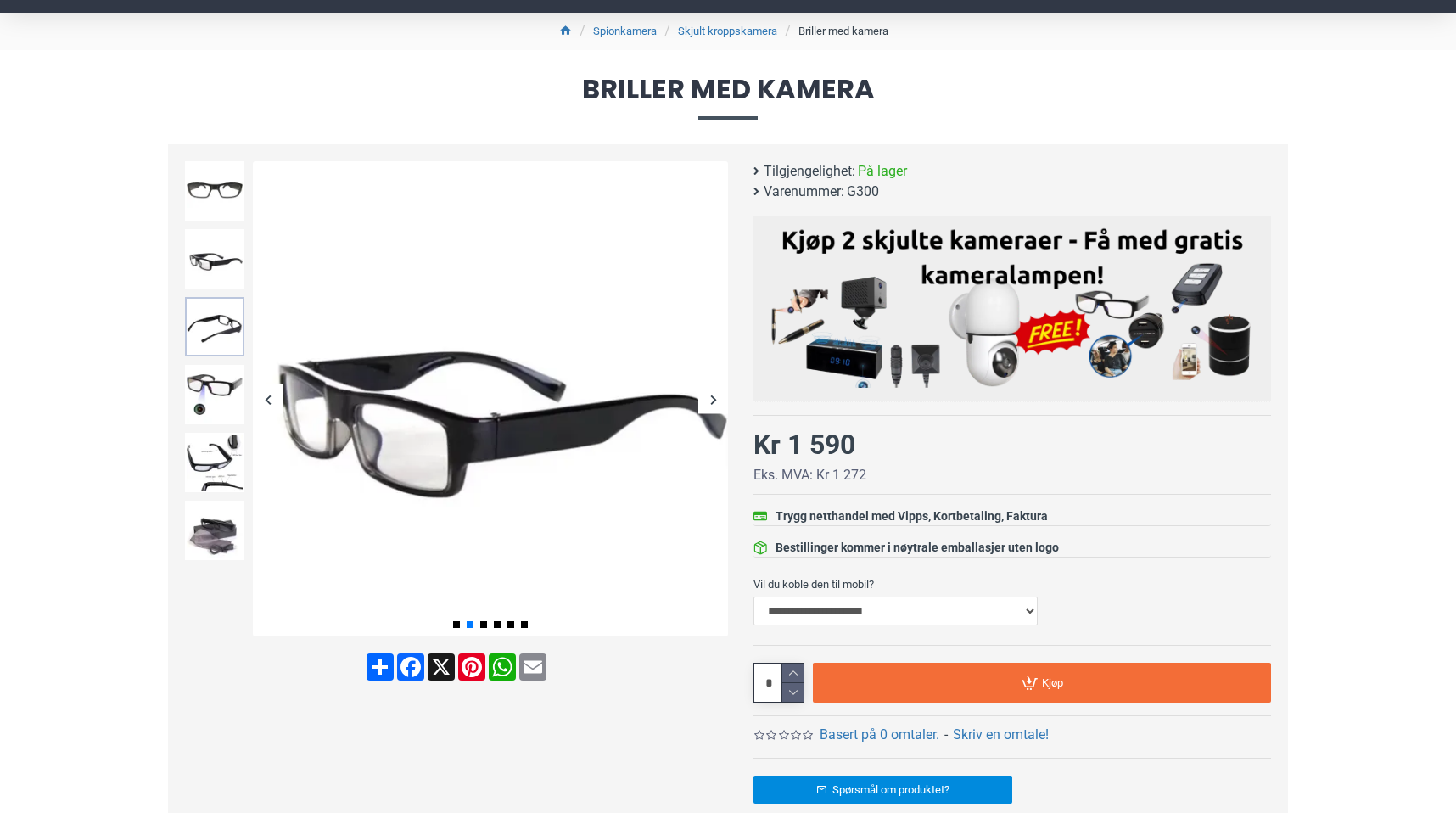
click at [222, 320] on img at bounding box center [215, 326] width 59 height 59
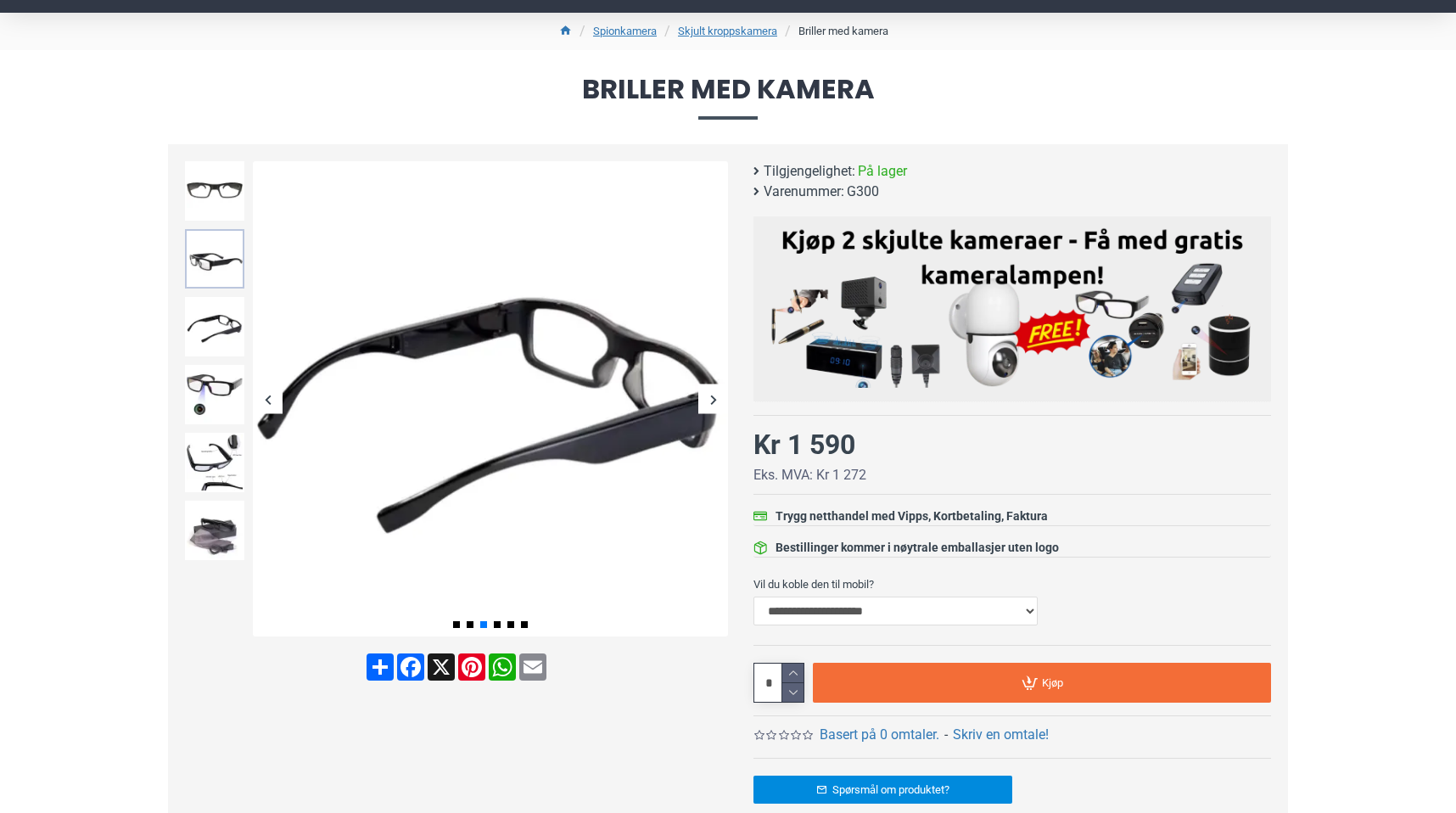
click at [224, 258] on img at bounding box center [215, 259] width 59 height 59
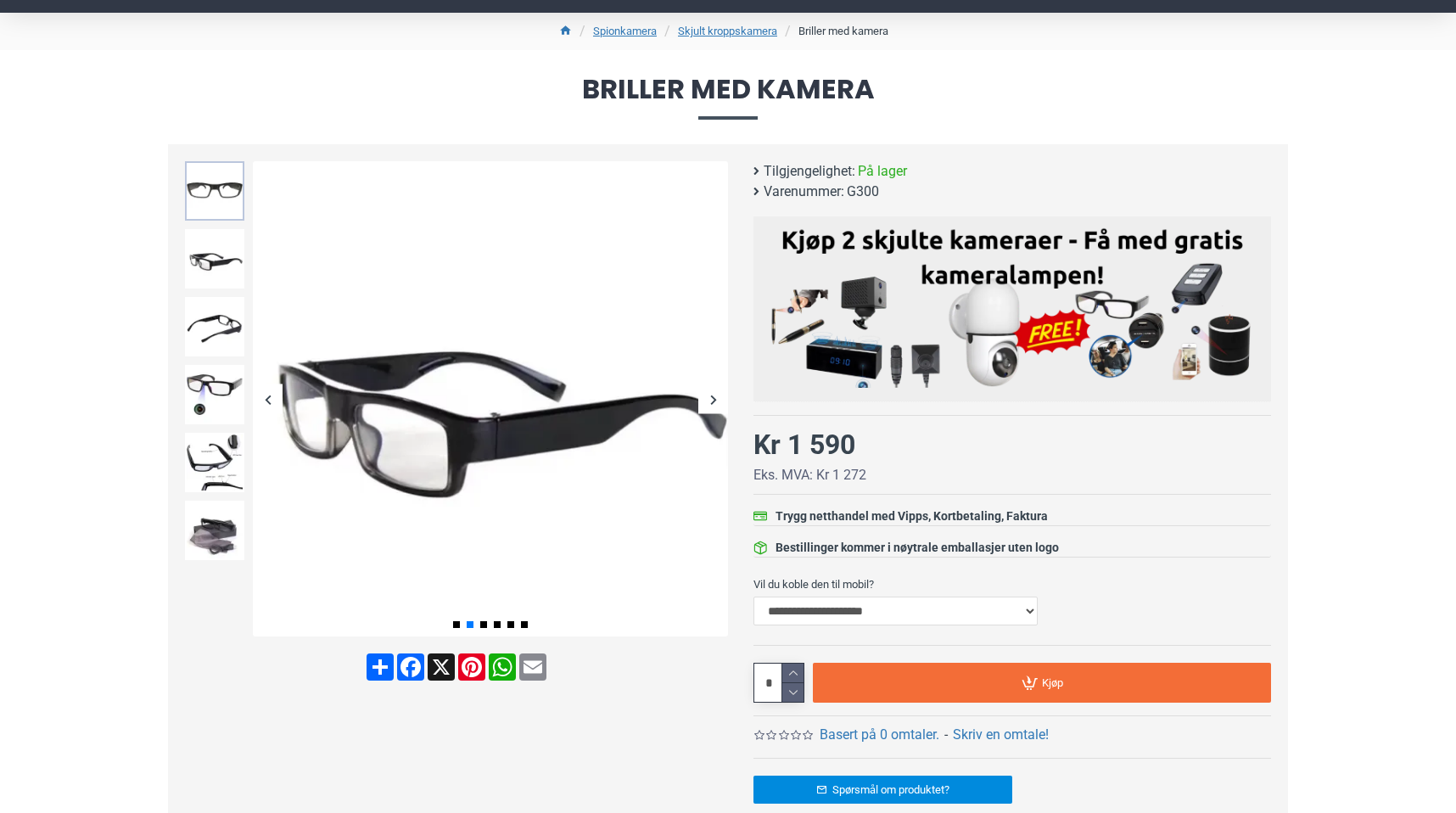
click at [221, 214] on img at bounding box center [215, 191] width 59 height 59
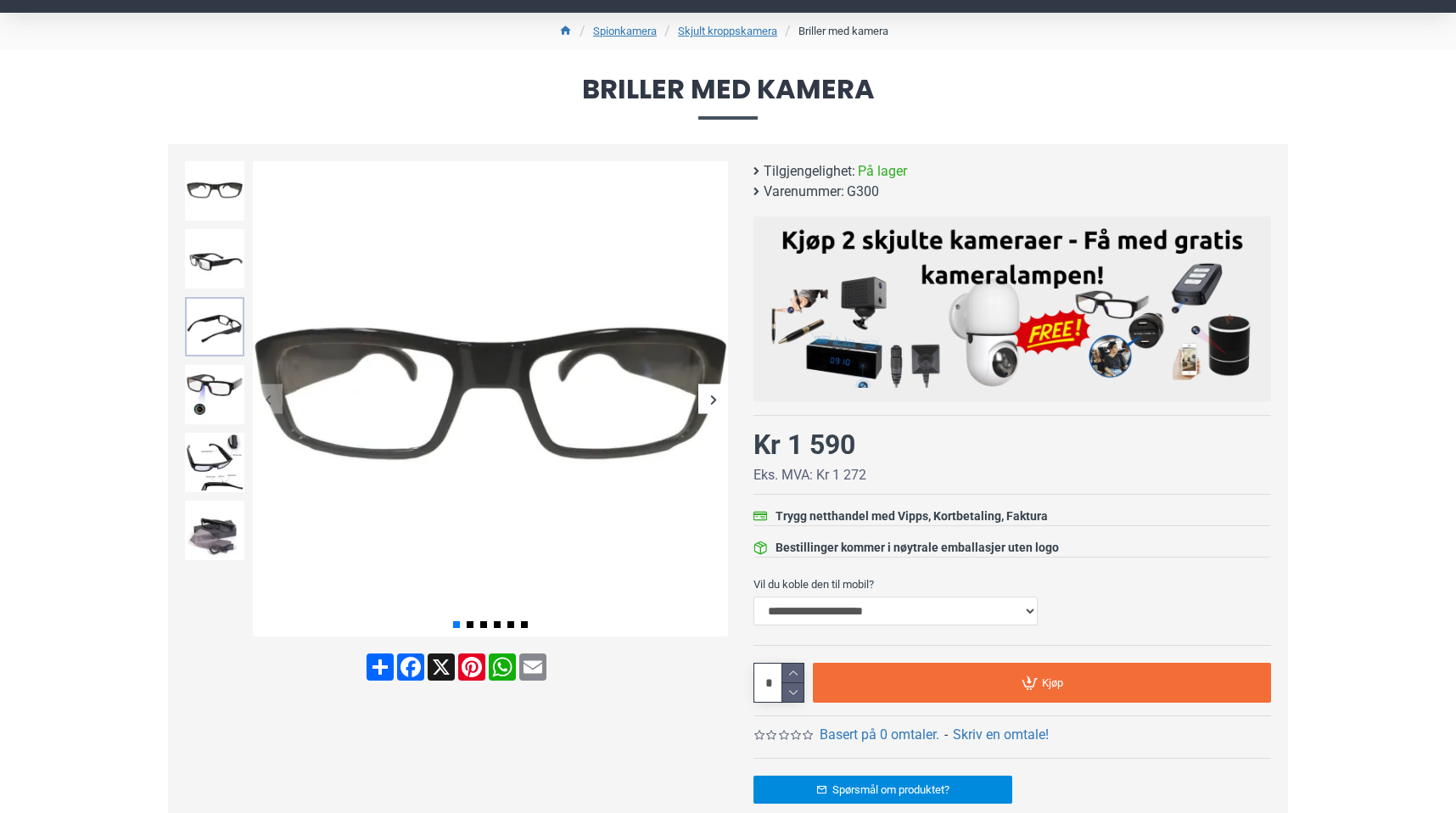
click at [210, 324] on img at bounding box center [215, 326] width 59 height 59
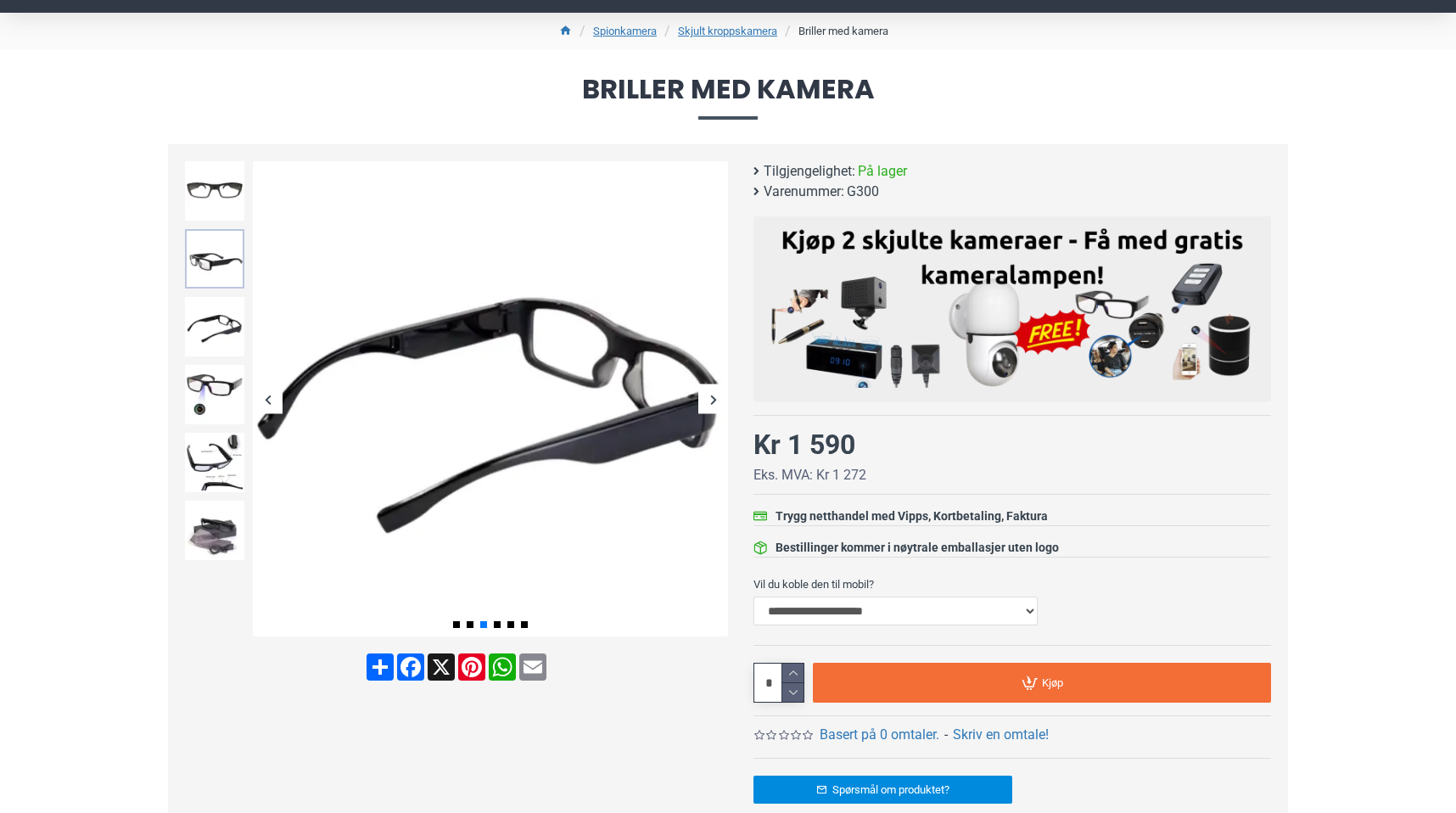
click at [201, 246] on img at bounding box center [215, 259] width 59 height 59
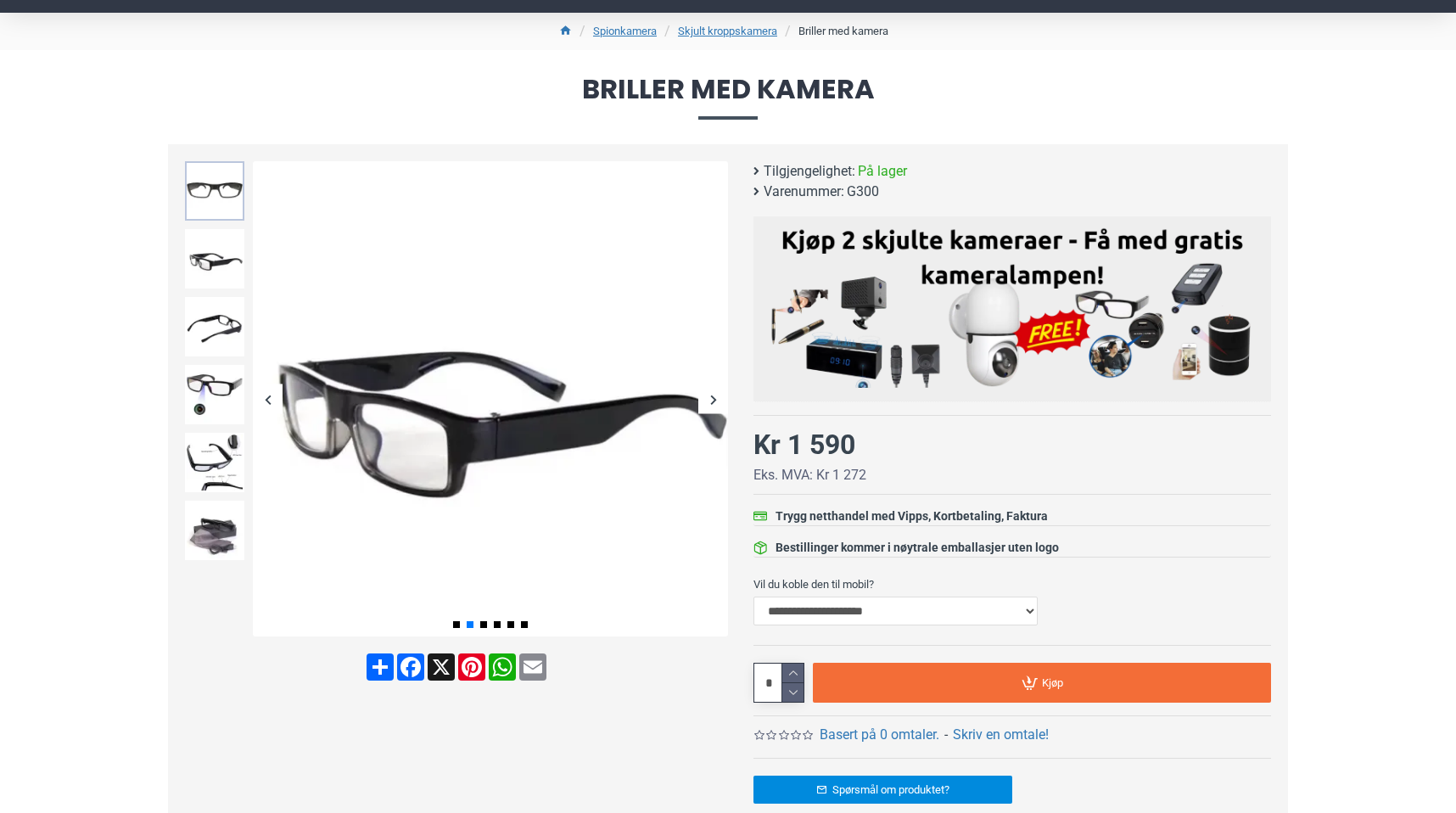
click at [198, 211] on img at bounding box center [215, 191] width 59 height 59
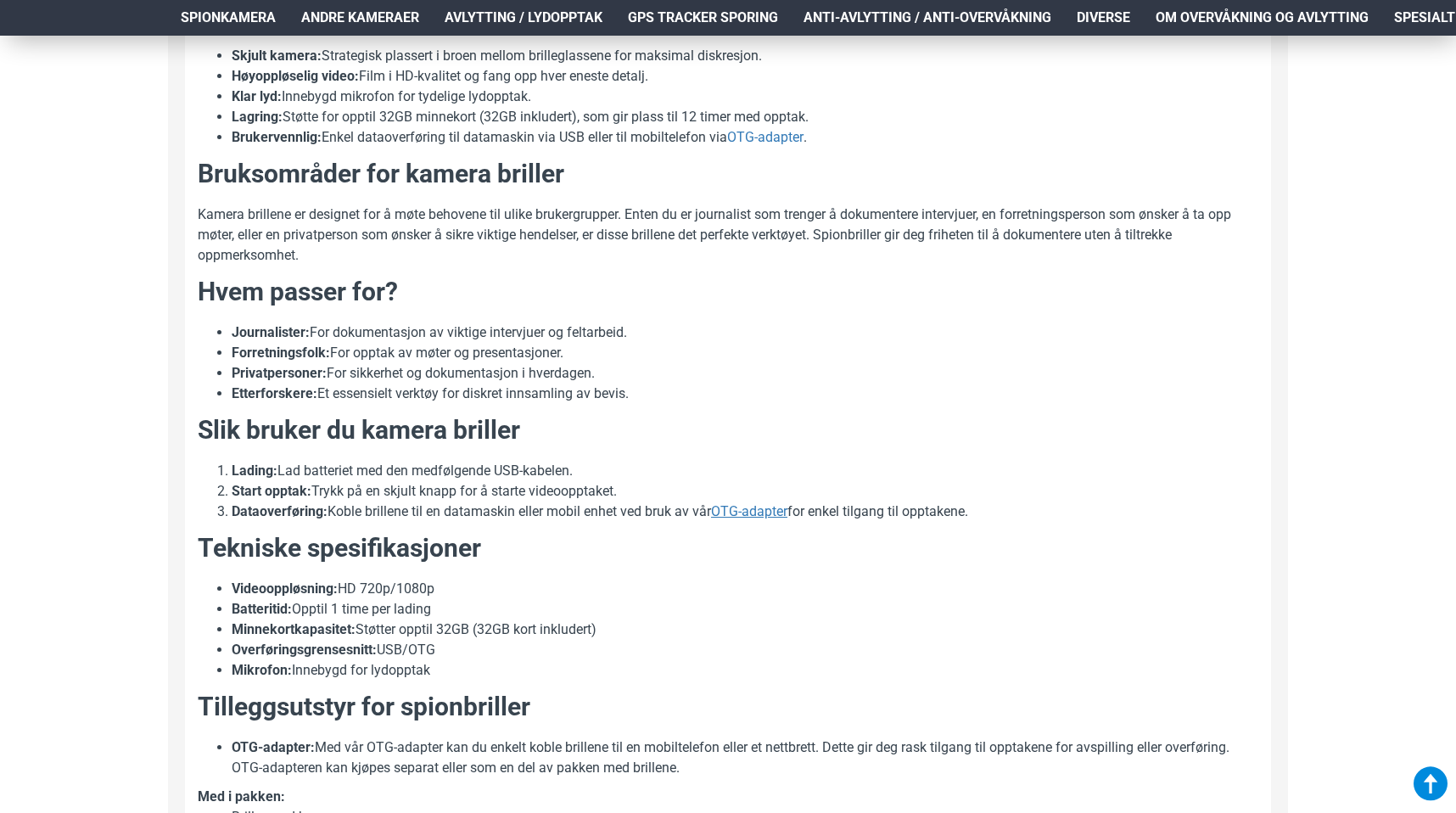
scroll to position [1104, 0]
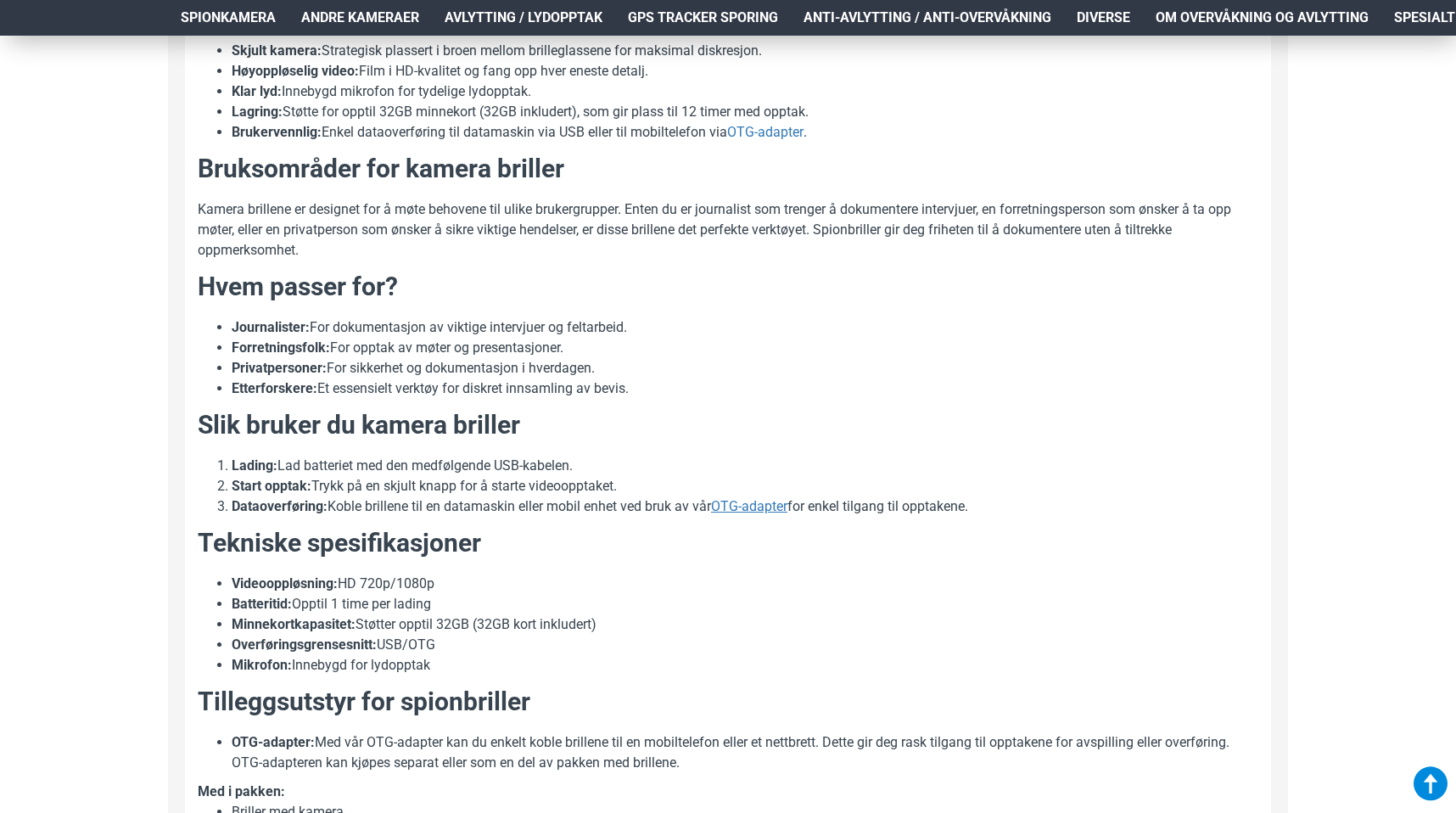
drag, startPoint x: 438, startPoint y: 607, endPoint x: 372, endPoint y: 607, distance: 66.0
click at [372, 595] on li "Videooppløsning: HD 720p/1080p" at bounding box center [745, 583] width 1027 height 20
click at [421, 595] on li "Videooppløsning: HD 720p/1080p" at bounding box center [745, 583] width 1027 height 20
click at [484, 588] on section "Tekniske spesifikasjoner Videooppløsning: HD 720p/1080p Batteritid: Opptil 1 ti…" at bounding box center [728, 601] width 1061 height 151
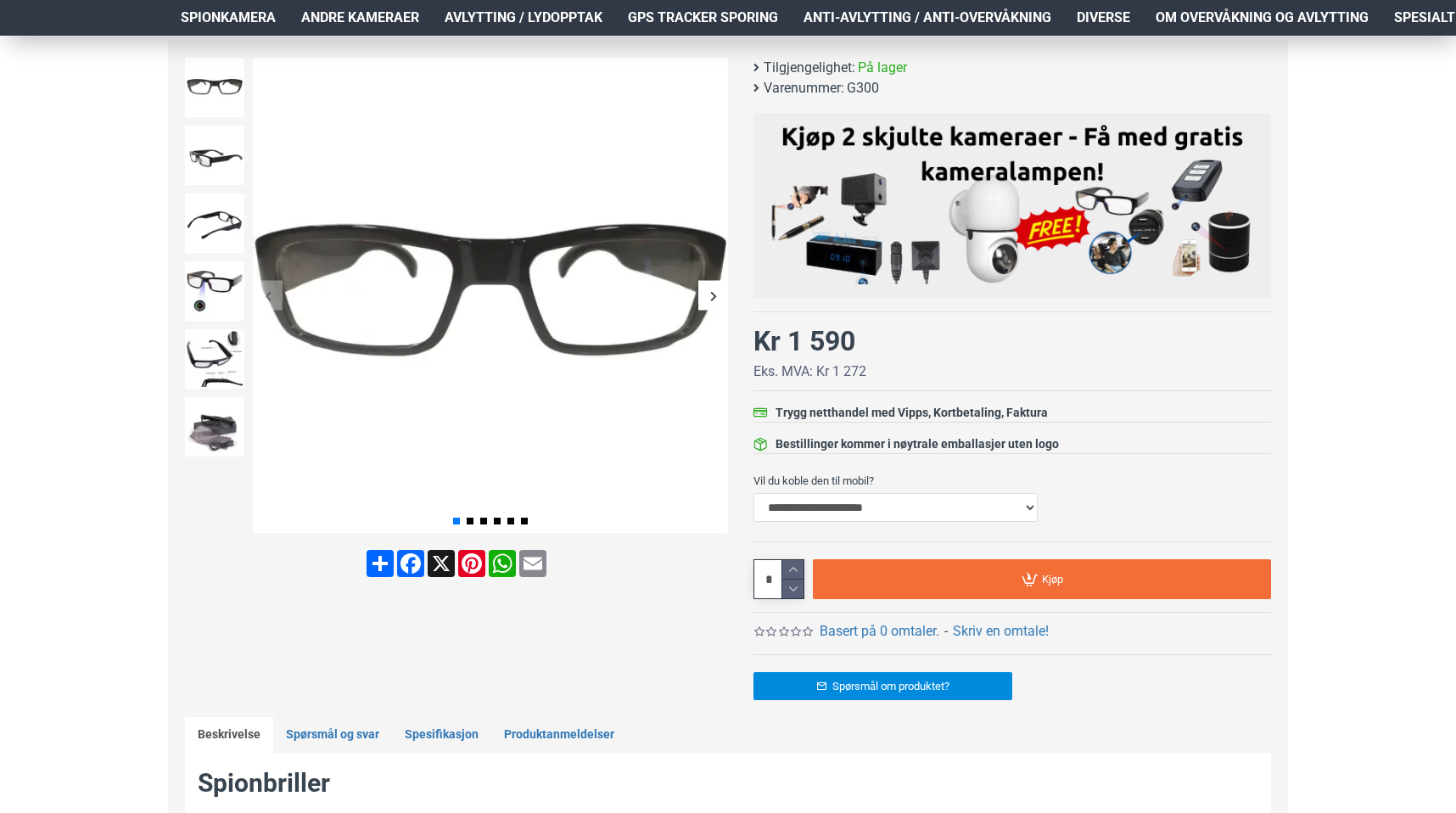
scroll to position [231, 0]
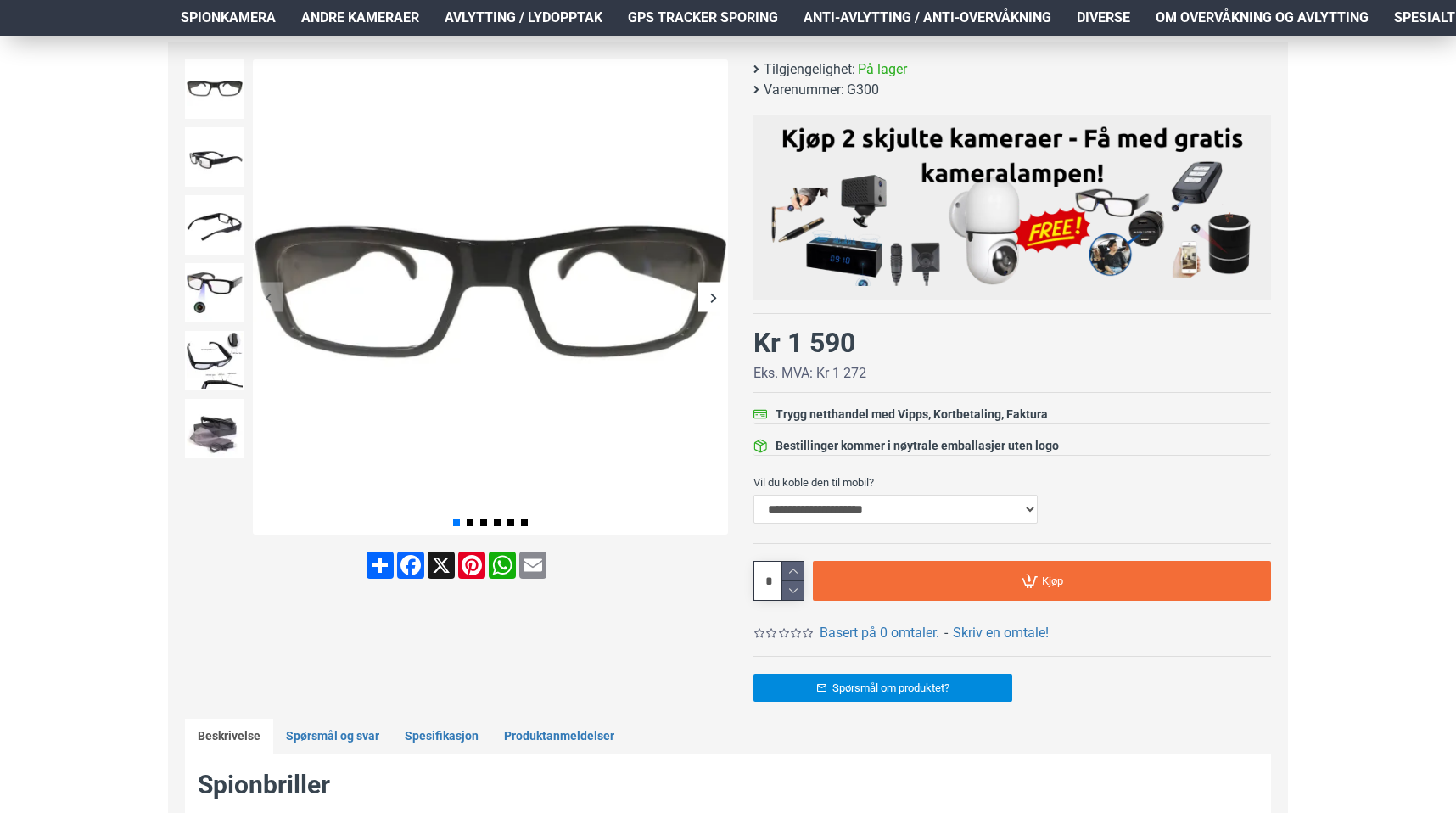
click at [924, 493] on label "Vil du koble den til mobil?" at bounding box center [1012, 481] width 518 height 27
click at [924, 494] on select "**********" at bounding box center [896, 508] width 285 height 29
click at [949, 497] on select "**********" at bounding box center [896, 508] width 285 height 29
click at [1027, 514] on select "**********" at bounding box center [896, 508] width 285 height 29
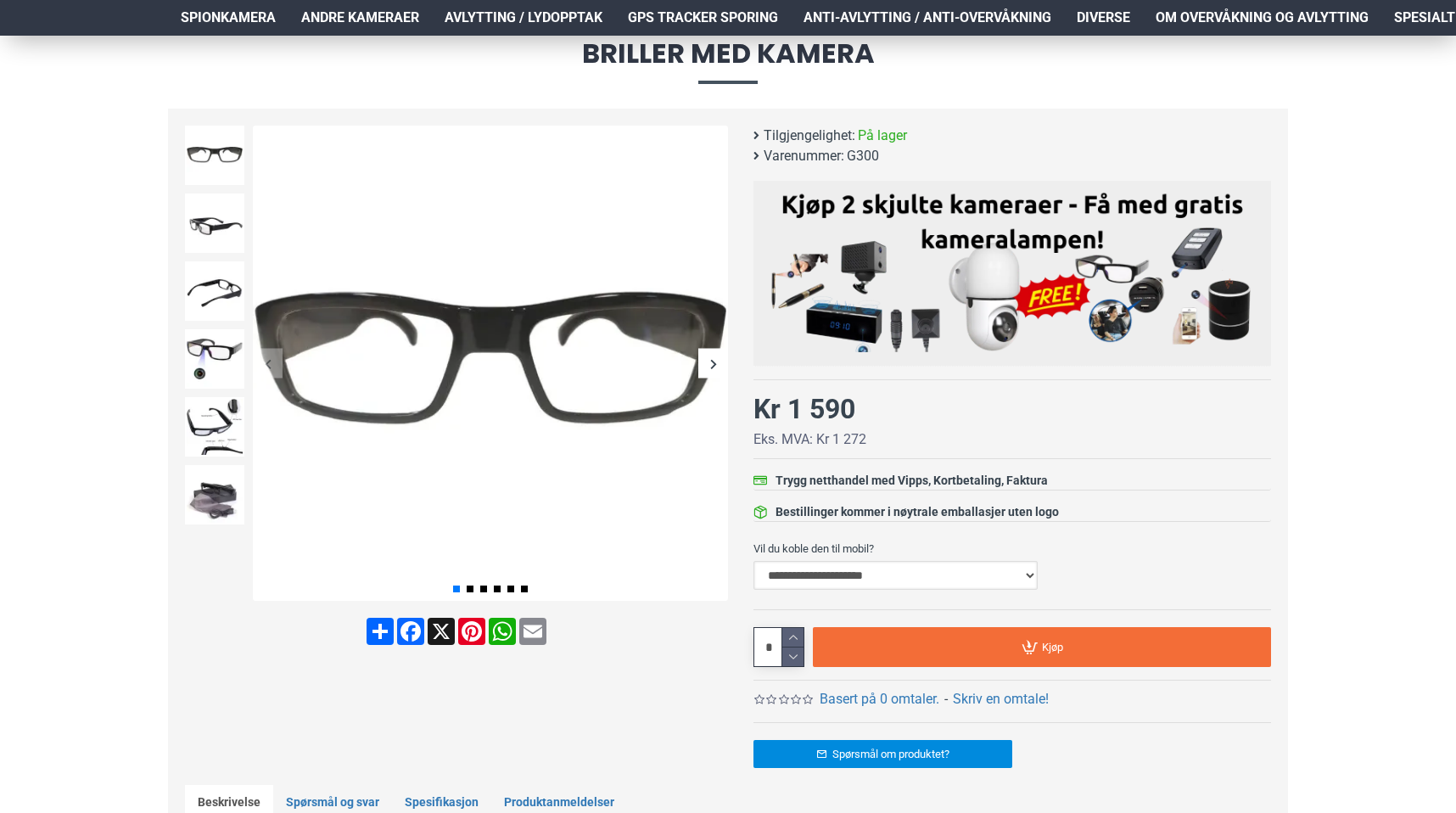
scroll to position [0, 0]
